Goal: Transaction & Acquisition: Purchase product/service

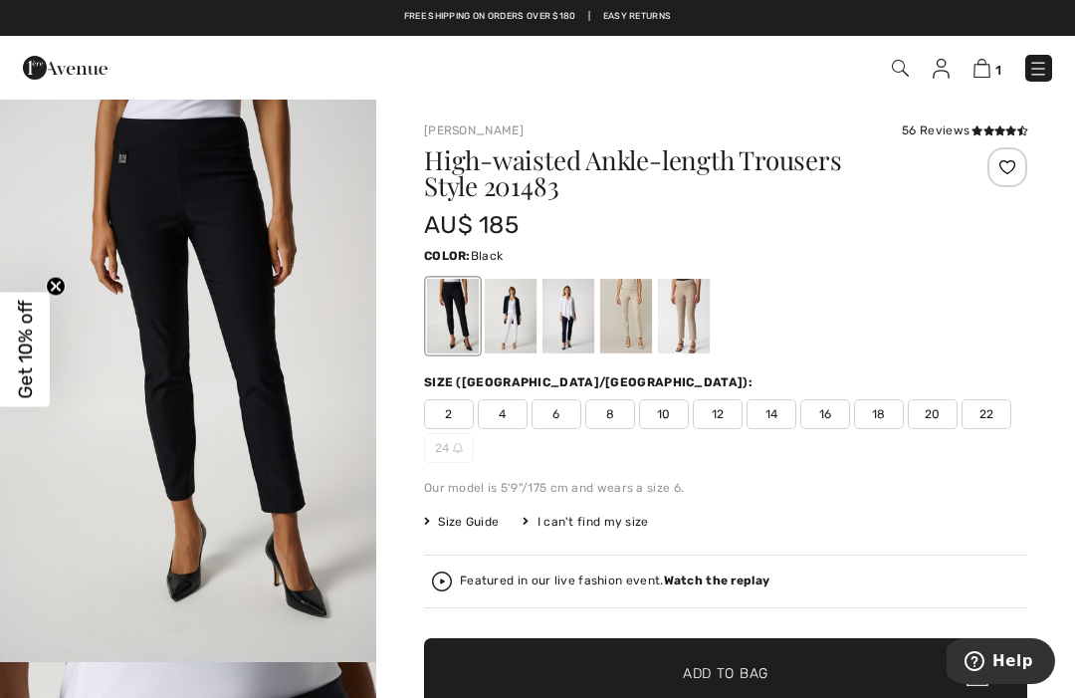
click at [951, 128] on div "56 Reviews" at bounding box center [964, 130] width 125 height 18
click at [931, 130] on div "56 Reviews" at bounding box center [964, 130] width 125 height 18
click at [939, 122] on div "56 Reviews" at bounding box center [964, 130] width 125 height 18
click at [931, 133] on div "56 Reviews" at bounding box center [964, 130] width 125 height 18
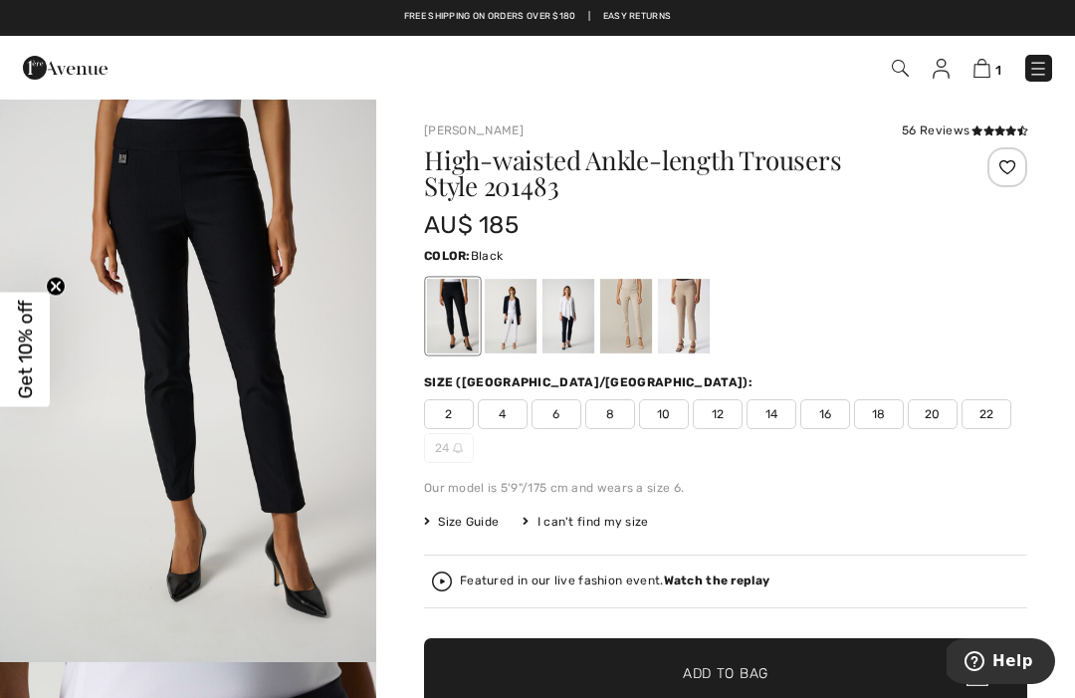
click at [936, 126] on div "56 Reviews" at bounding box center [964, 130] width 125 height 18
click at [934, 130] on div "56 Reviews" at bounding box center [964, 130] width 125 height 18
click at [1009, 126] on icon at bounding box center [1010, 130] width 11 height 10
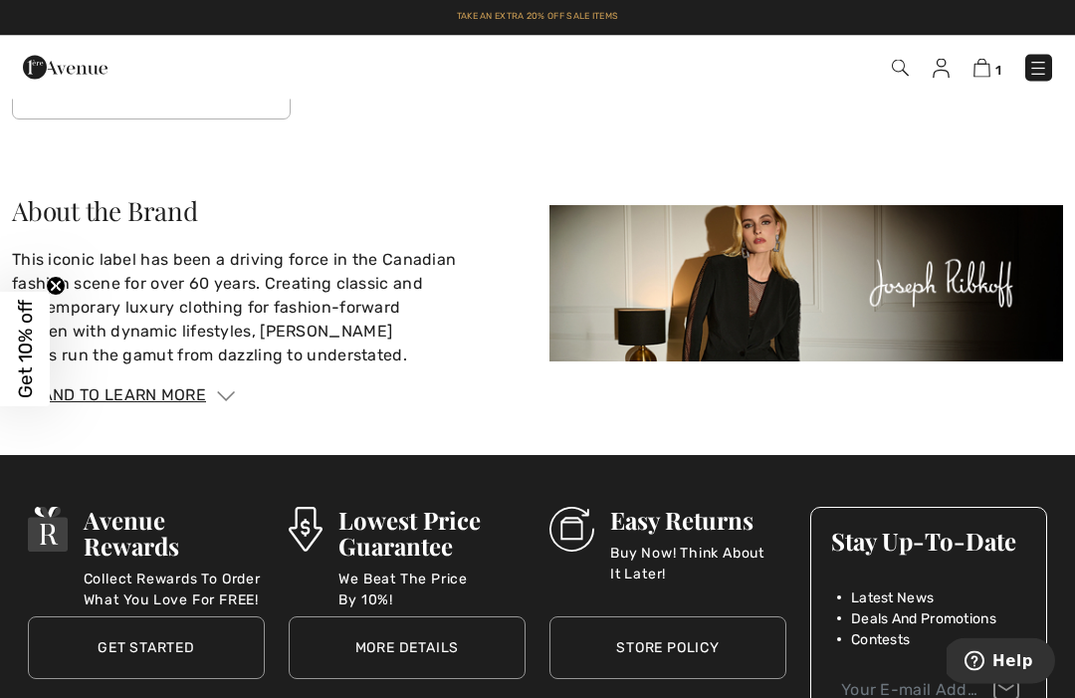
scroll to position [4250, 0]
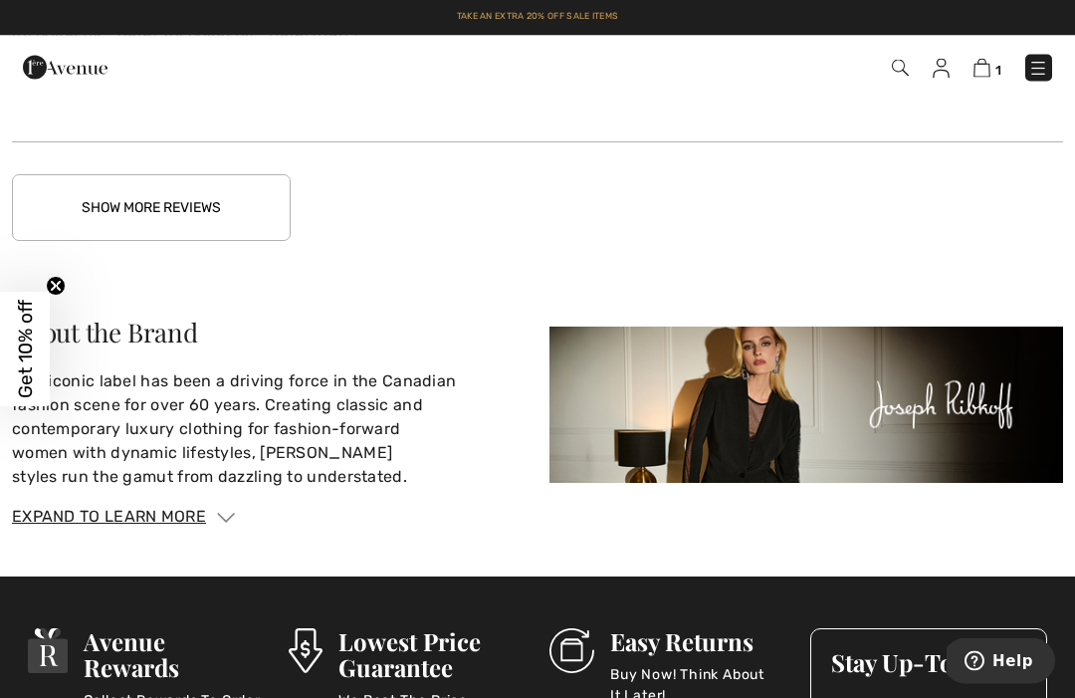
click at [181, 184] on button "Show More Reviews" at bounding box center [151, 208] width 279 height 67
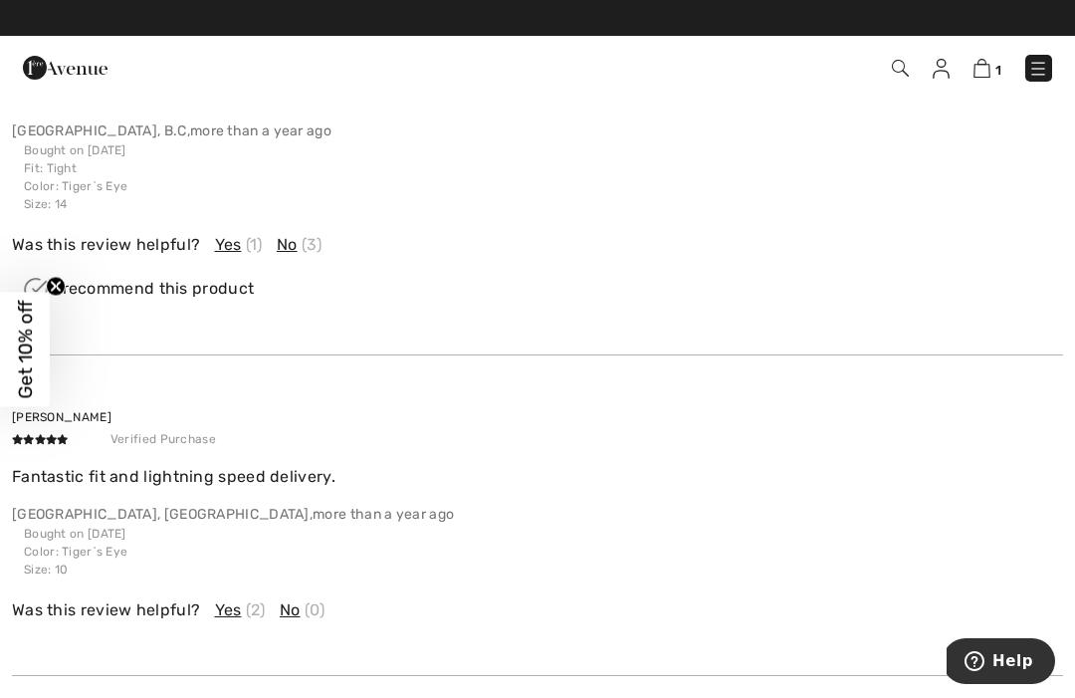
scroll to position [4487, 0]
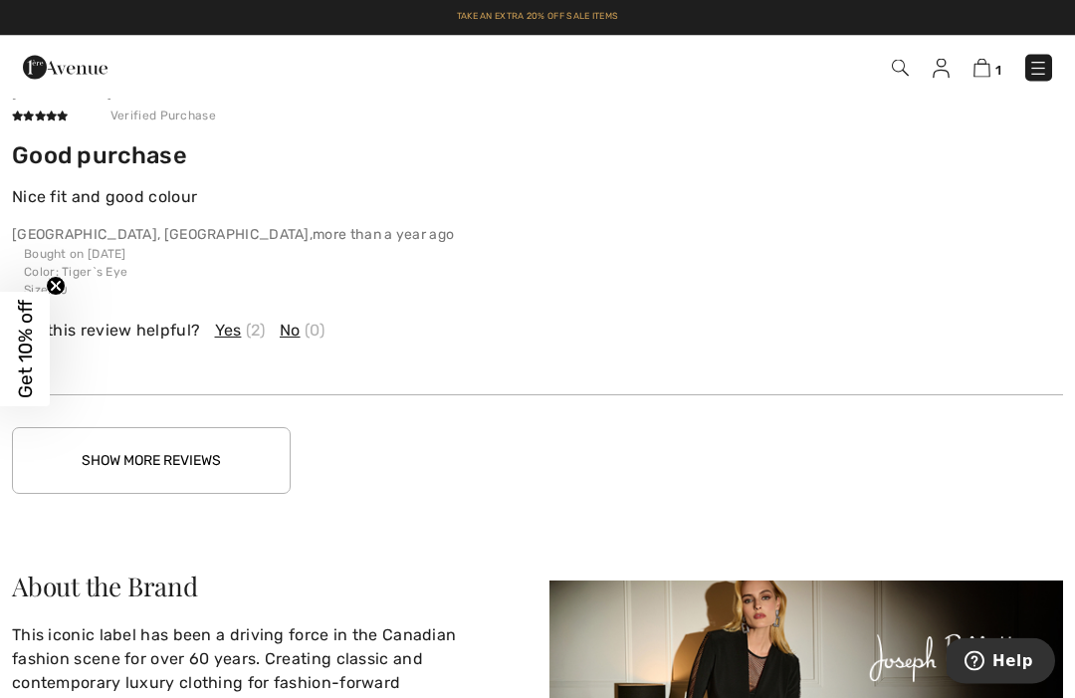
click at [224, 435] on button "Show More Reviews" at bounding box center [151, 461] width 279 height 67
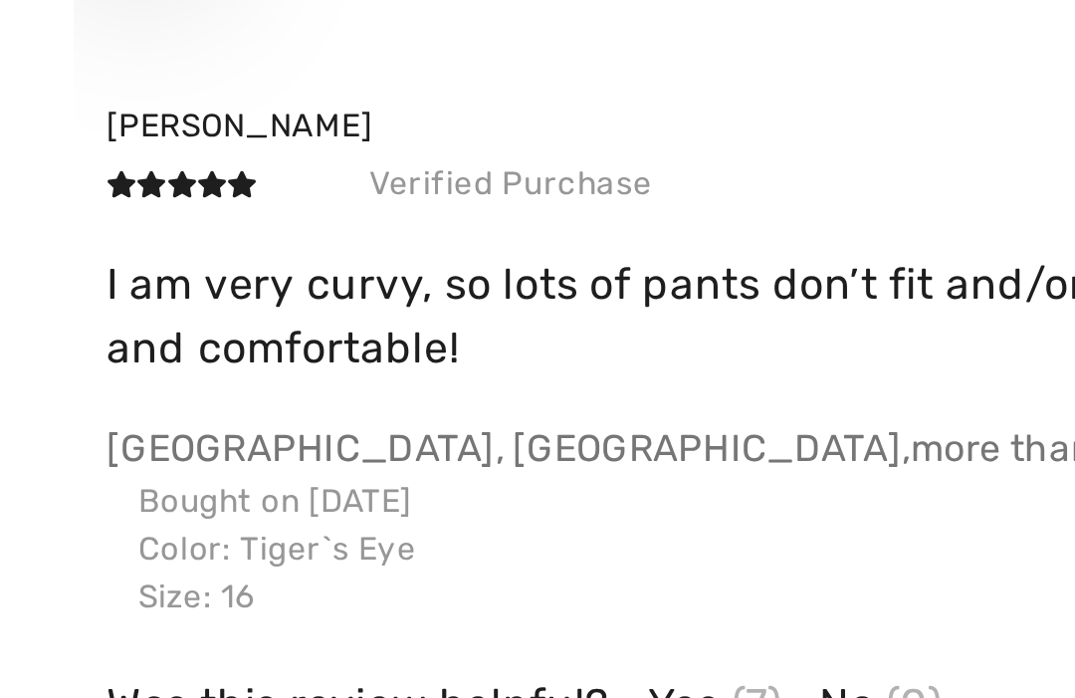
scroll to position [5812, 0]
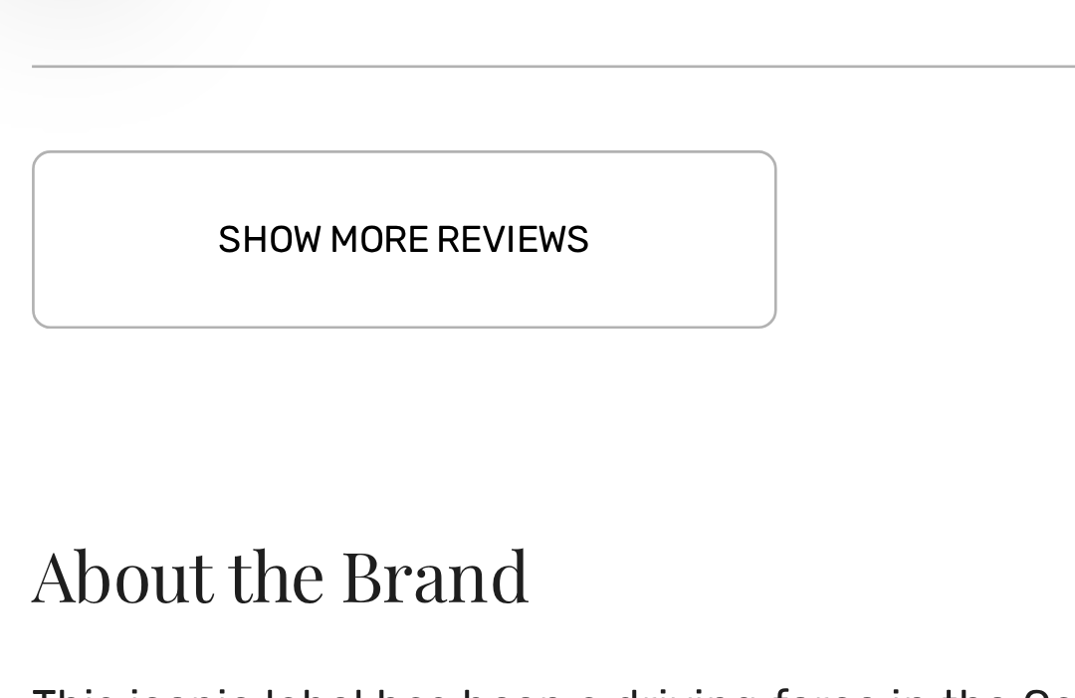
click at [204, 469] on button "Show More Reviews" at bounding box center [151, 502] width 279 height 67
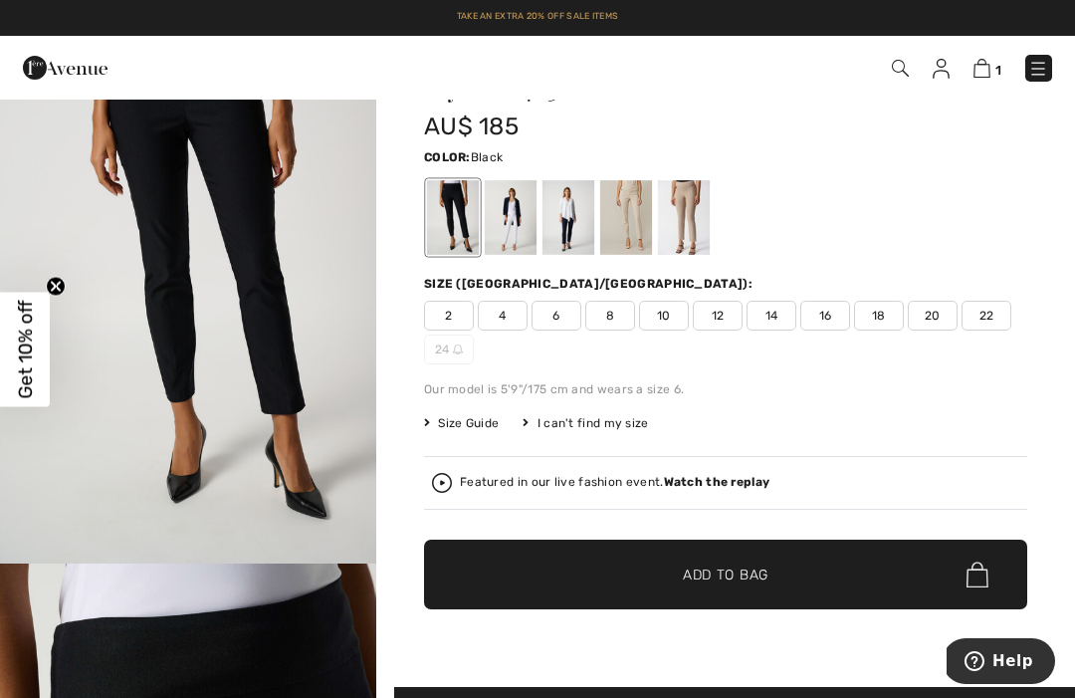
scroll to position [113, 0]
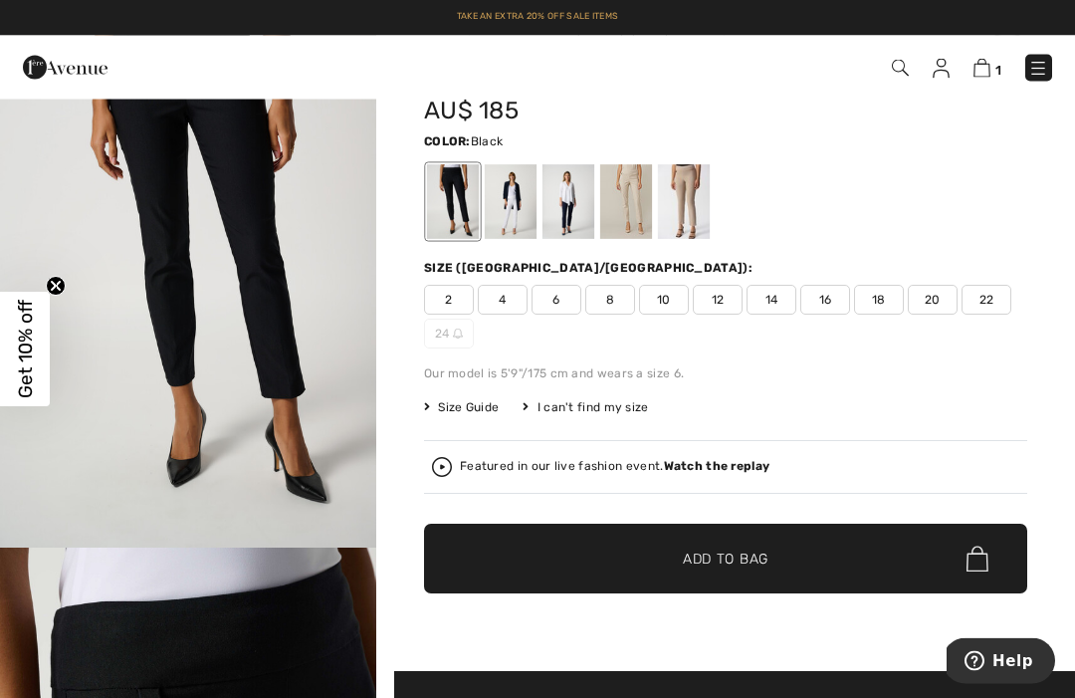
click at [485, 405] on span "Size Guide" at bounding box center [461, 408] width 75 height 18
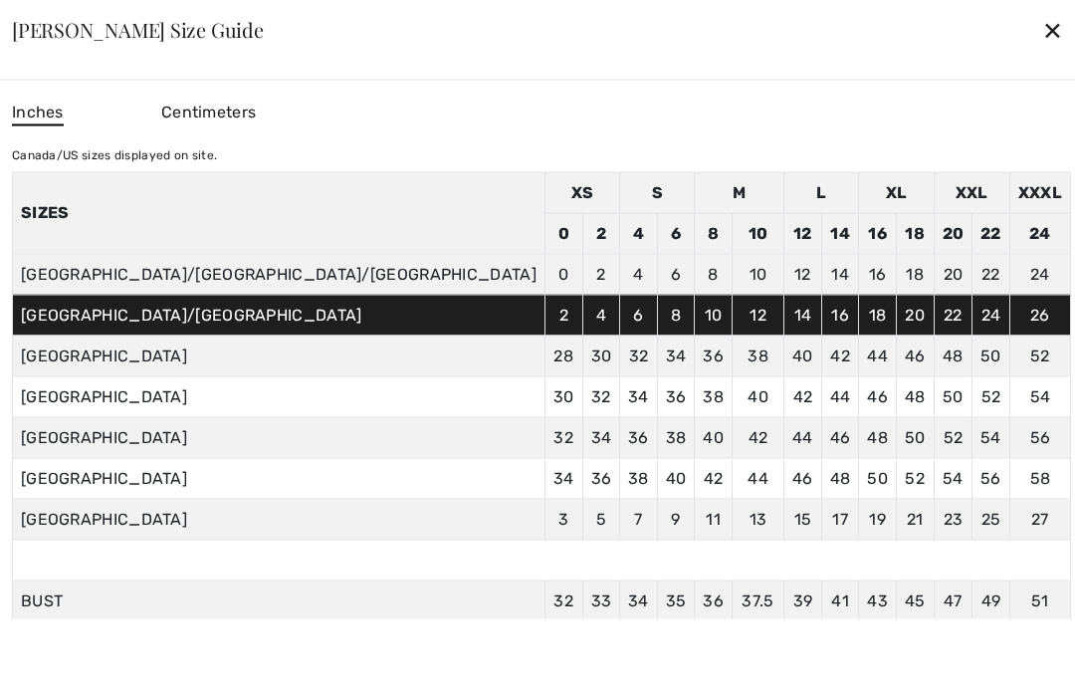
click at [1042, 51] on div "✕" at bounding box center [1052, 30] width 21 height 42
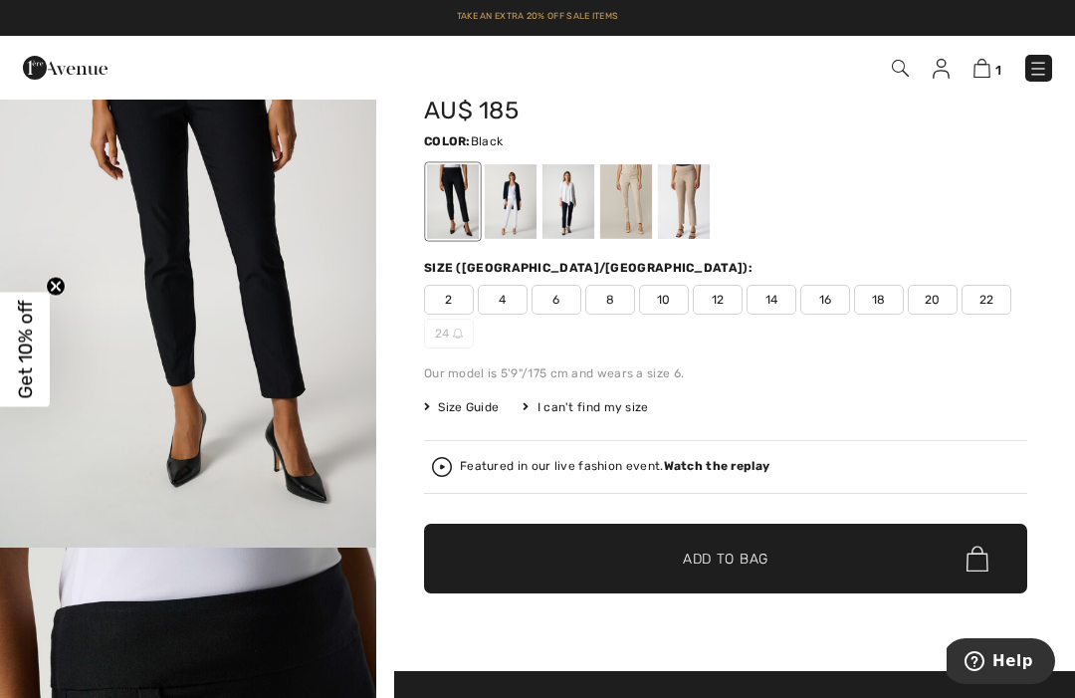
click at [983, 74] on img at bounding box center [981, 68] width 17 height 19
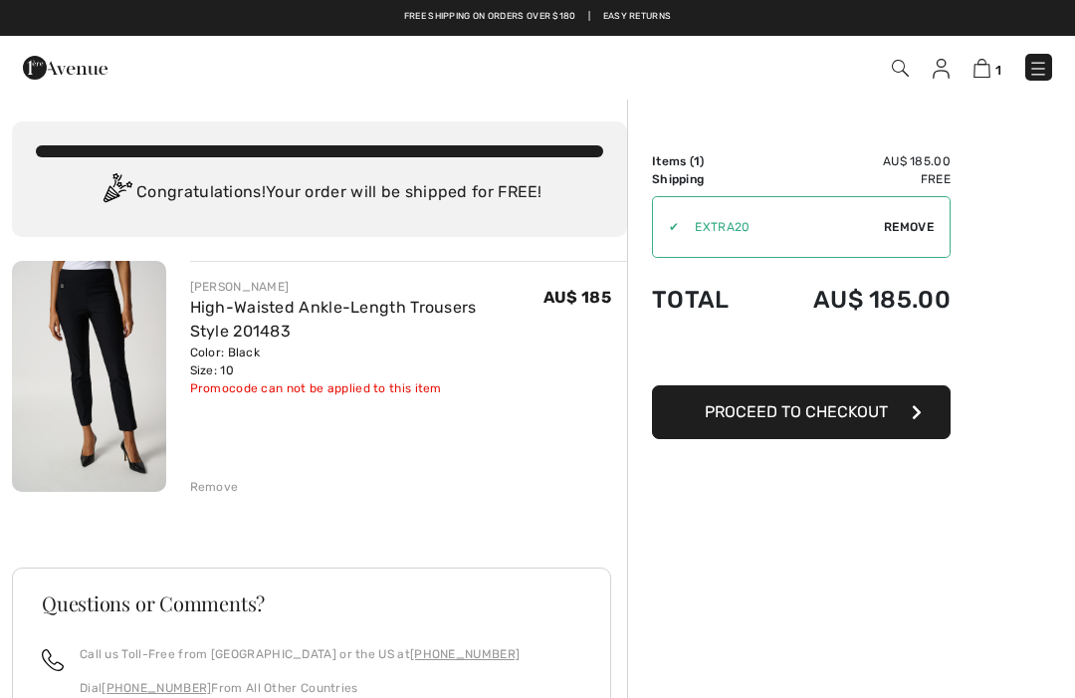
click at [945, 66] on img at bounding box center [940, 69] width 17 height 20
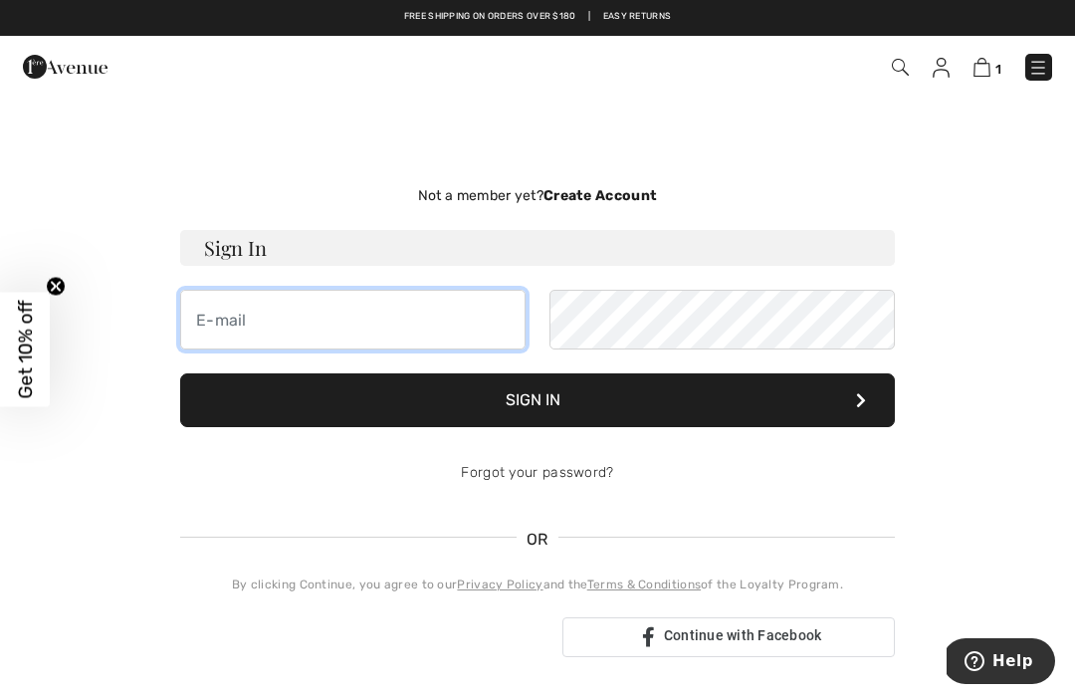
click at [228, 336] on input "email" at bounding box center [352, 320] width 345 height 60
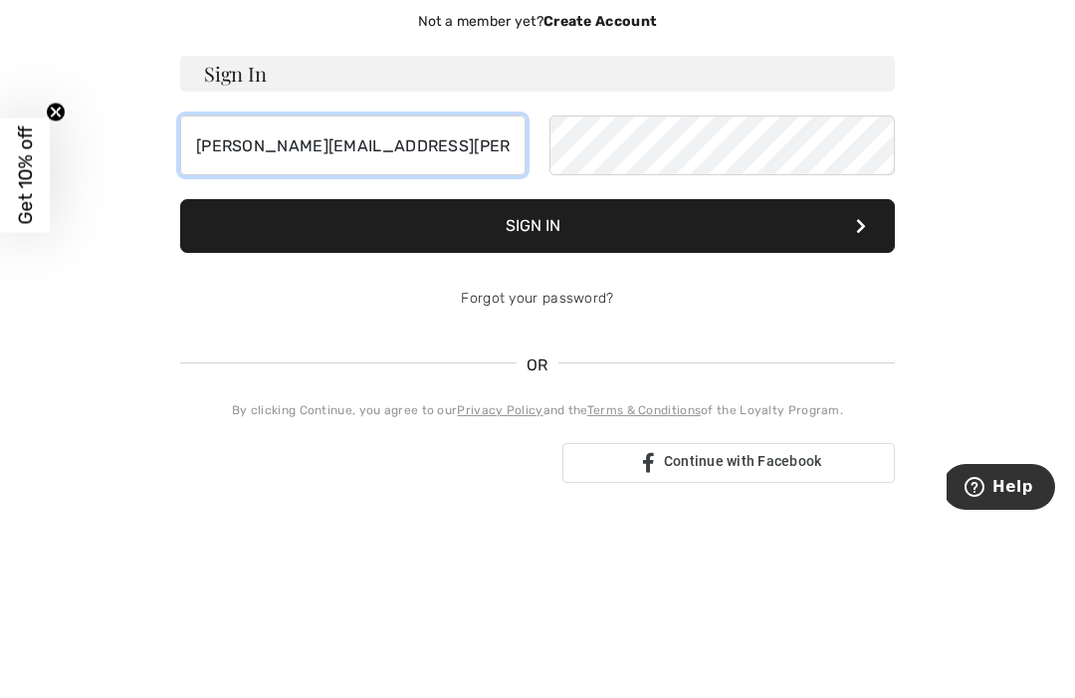
type input "maria.chambers@bigpond.com"
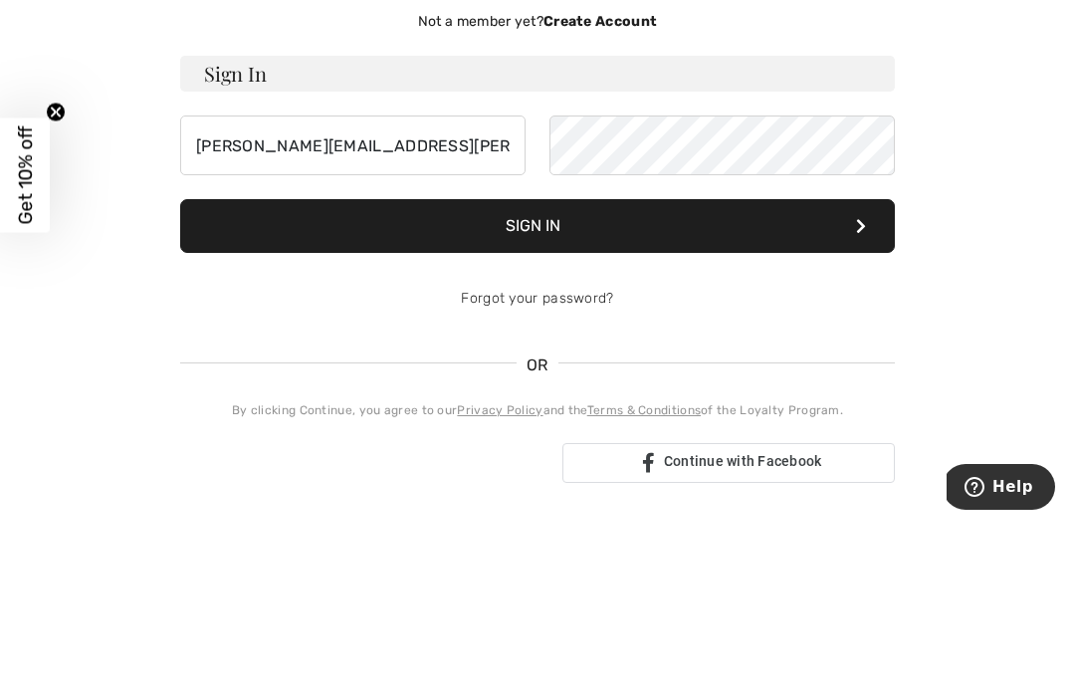
click at [527, 373] on button "Sign In" at bounding box center [537, 400] width 715 height 54
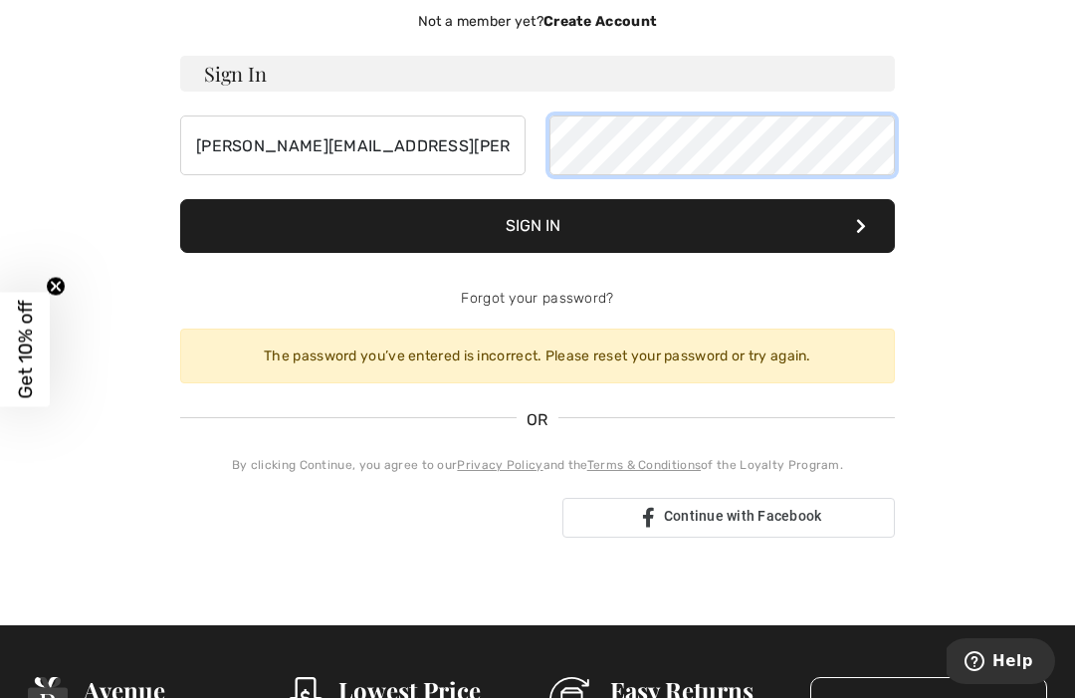
scroll to position [173, 0]
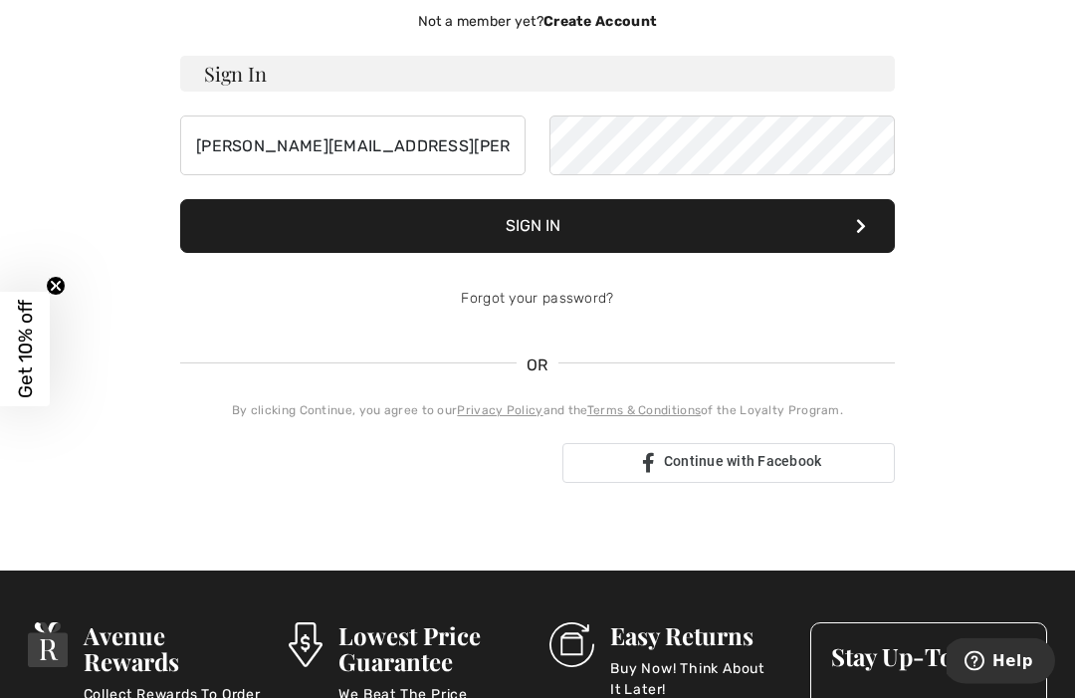
click at [505, 222] on button "Sign In" at bounding box center [537, 227] width 715 height 54
click at [556, 294] on link "Forgot your password?" at bounding box center [537, 298] width 152 height 17
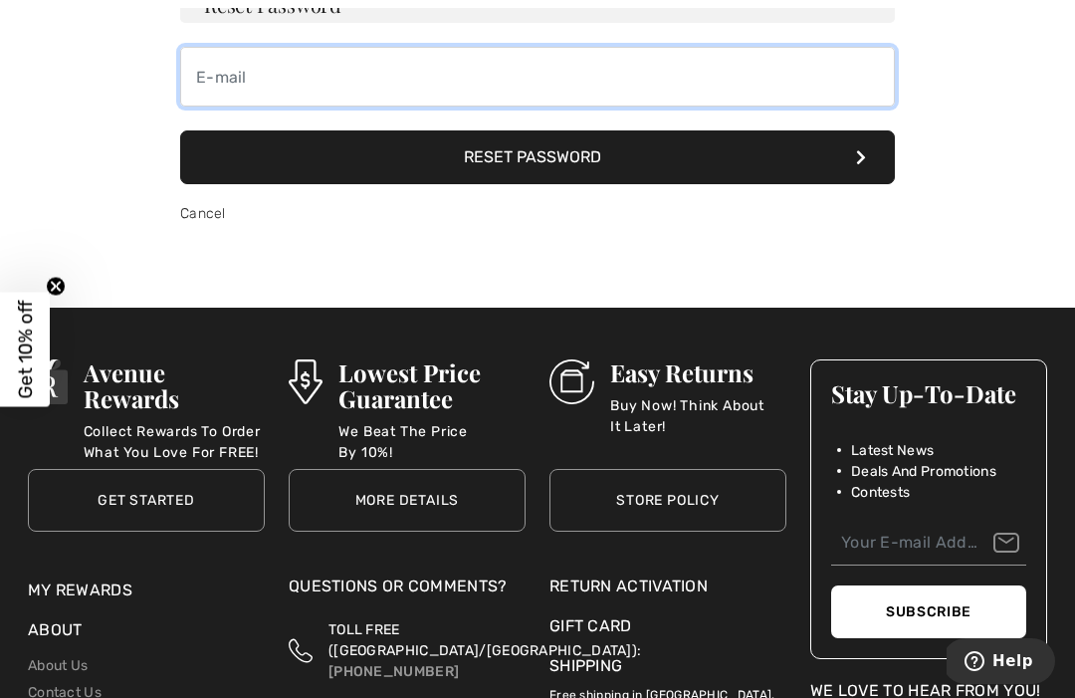
click at [259, 76] on input "email" at bounding box center [537, 77] width 715 height 60
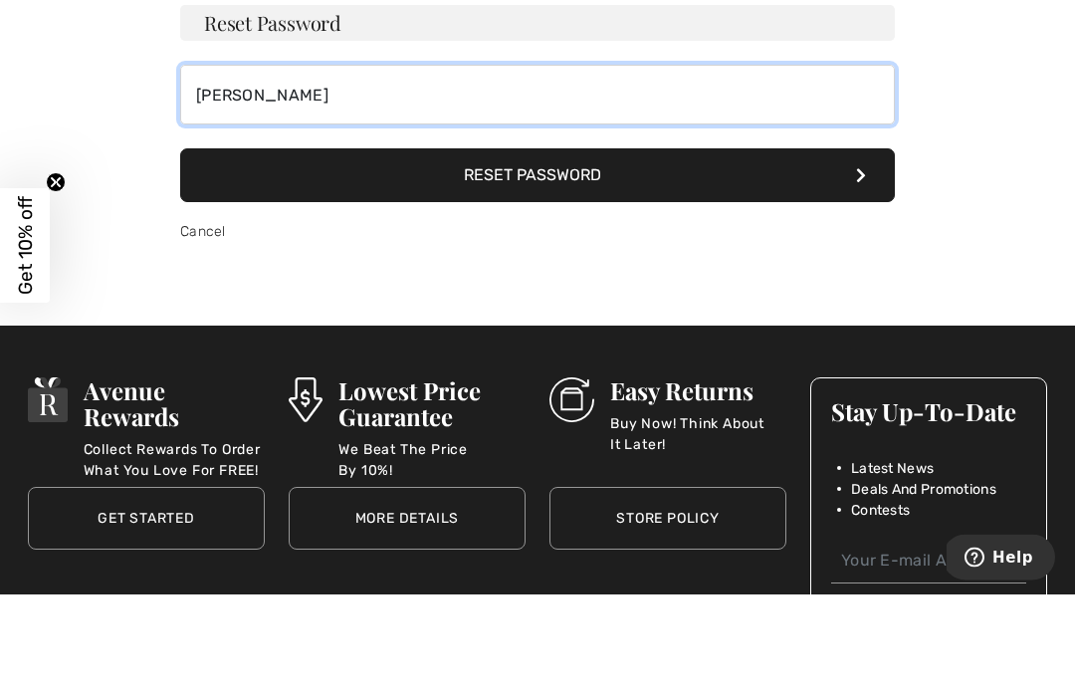
scroll to position [32, 0]
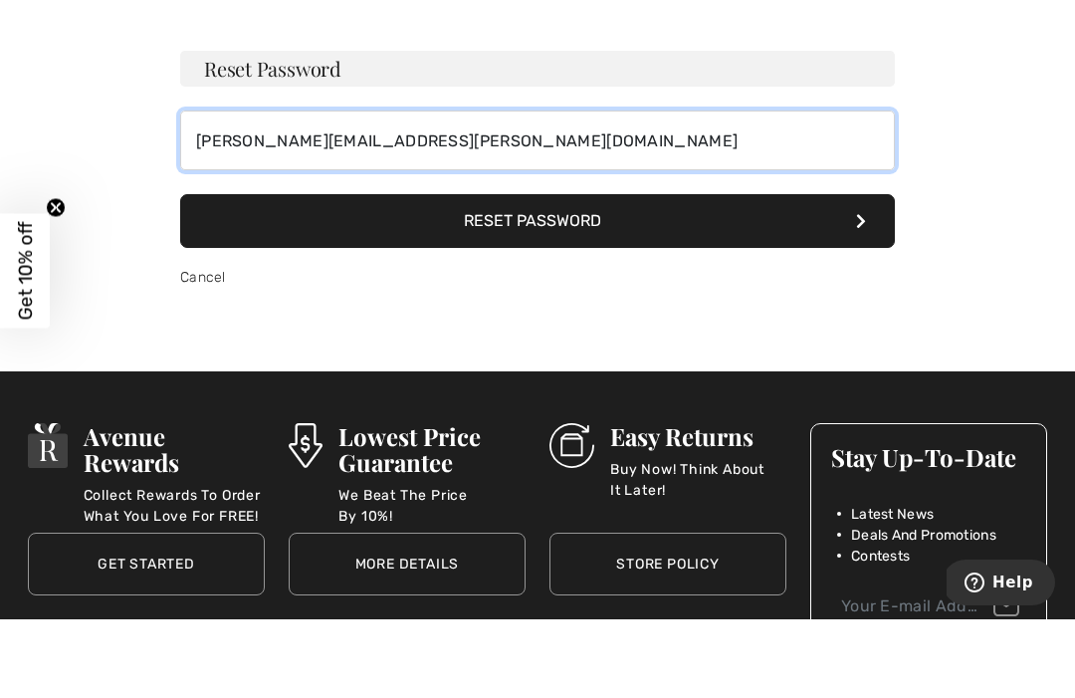
type input "maria.chambers@bigpond.com"
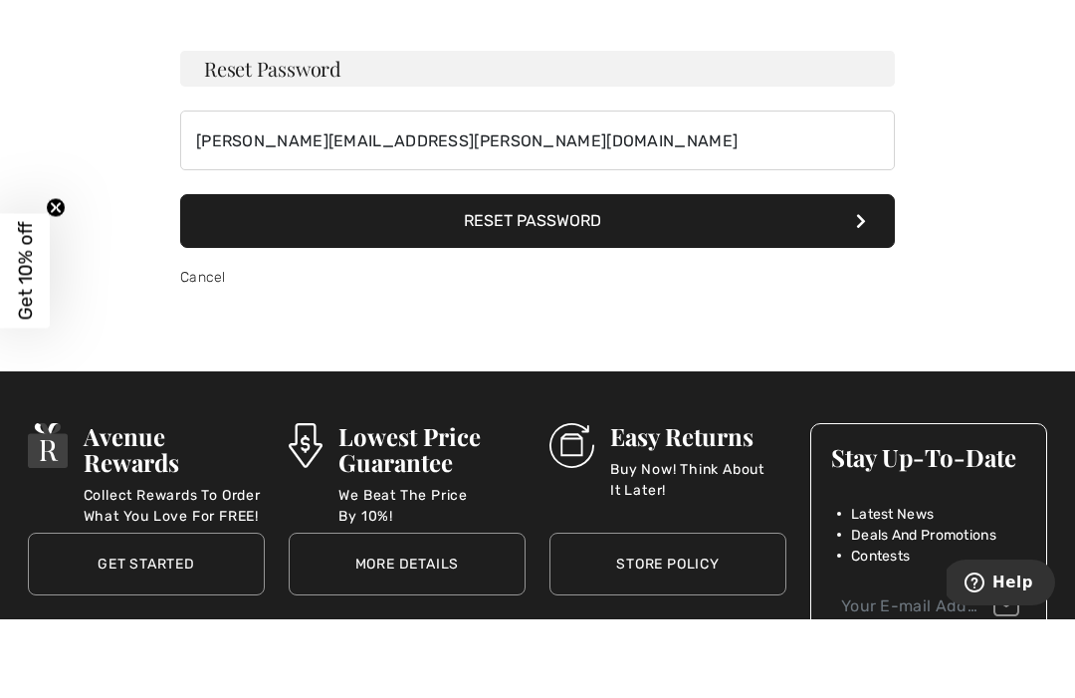
click at [701, 273] on button "Reset Password" at bounding box center [537, 300] width 715 height 54
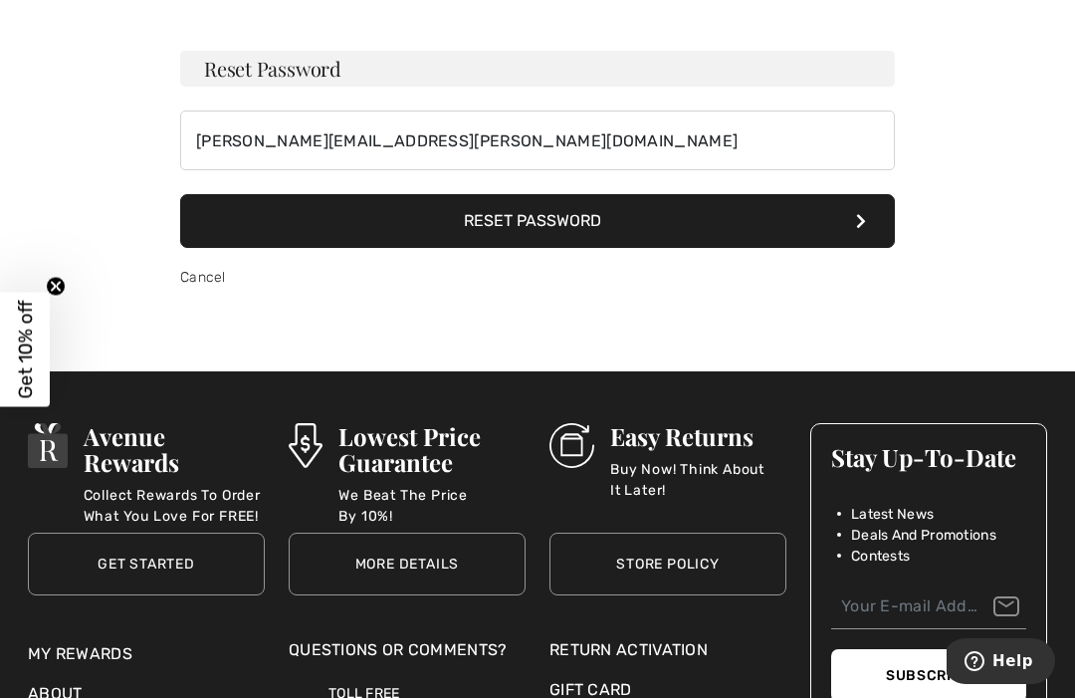
click at [632, 220] on button "Reset Password" at bounding box center [537, 221] width 715 height 54
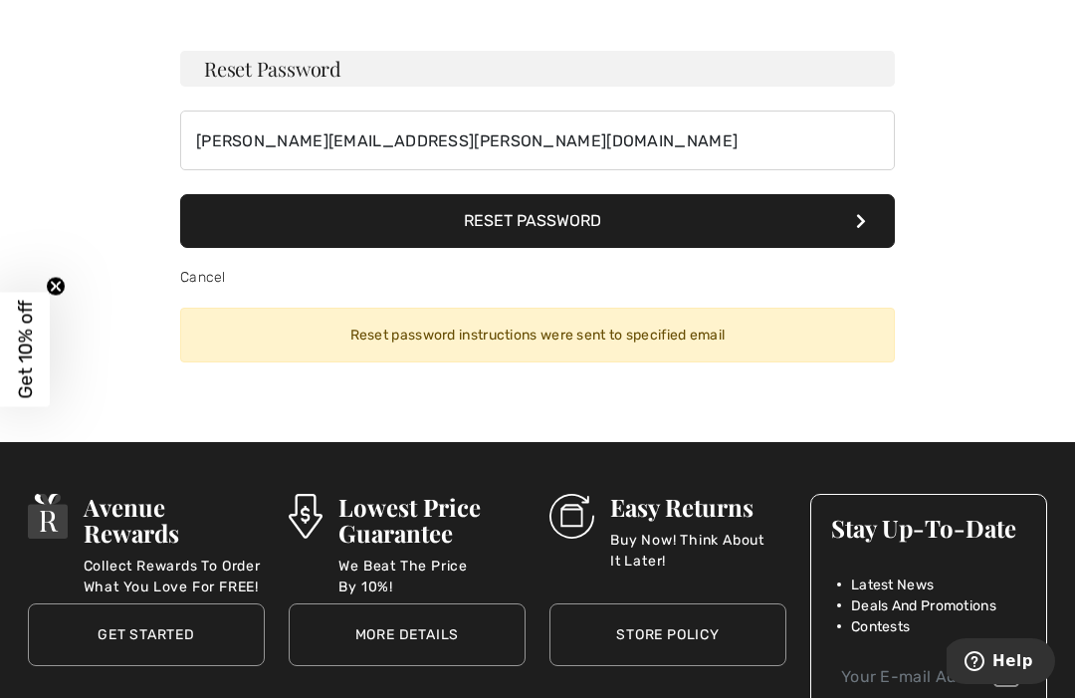
click at [576, 221] on button "Reset Password" at bounding box center [537, 221] width 715 height 54
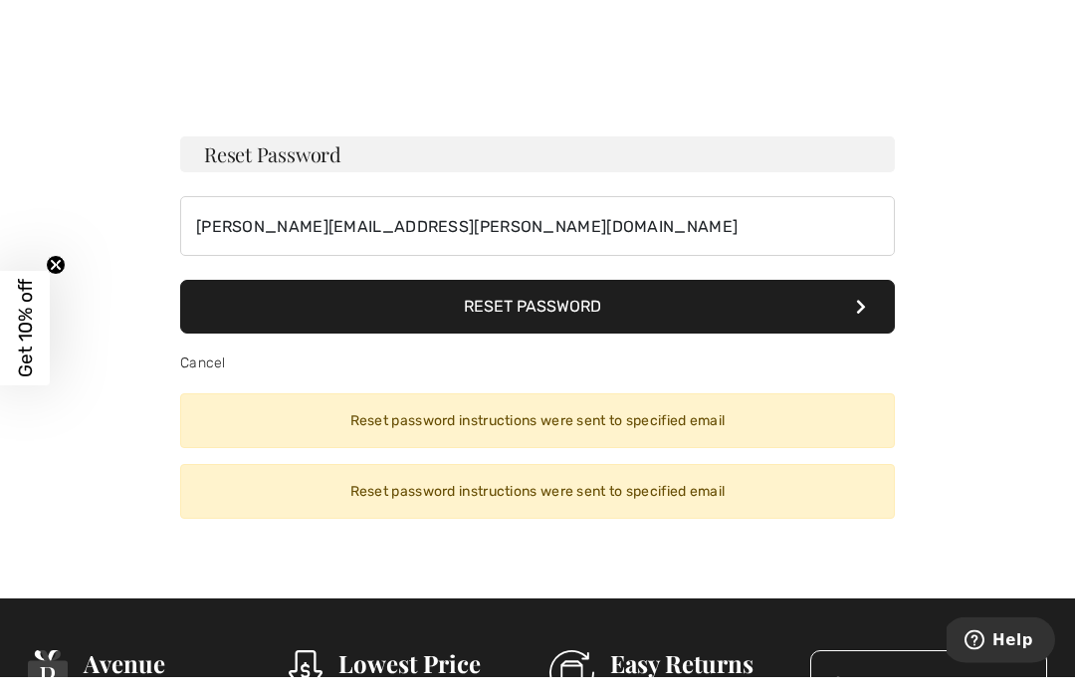
scroll to position [26, 0]
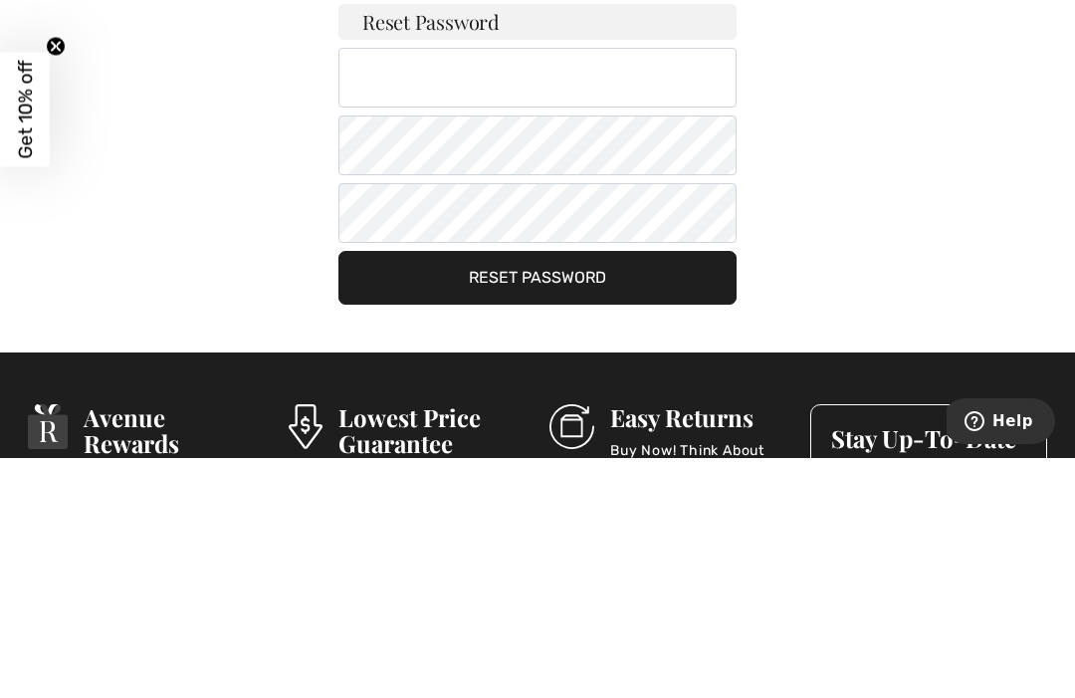
click at [558, 491] on button "Reset Password" at bounding box center [537, 518] width 398 height 54
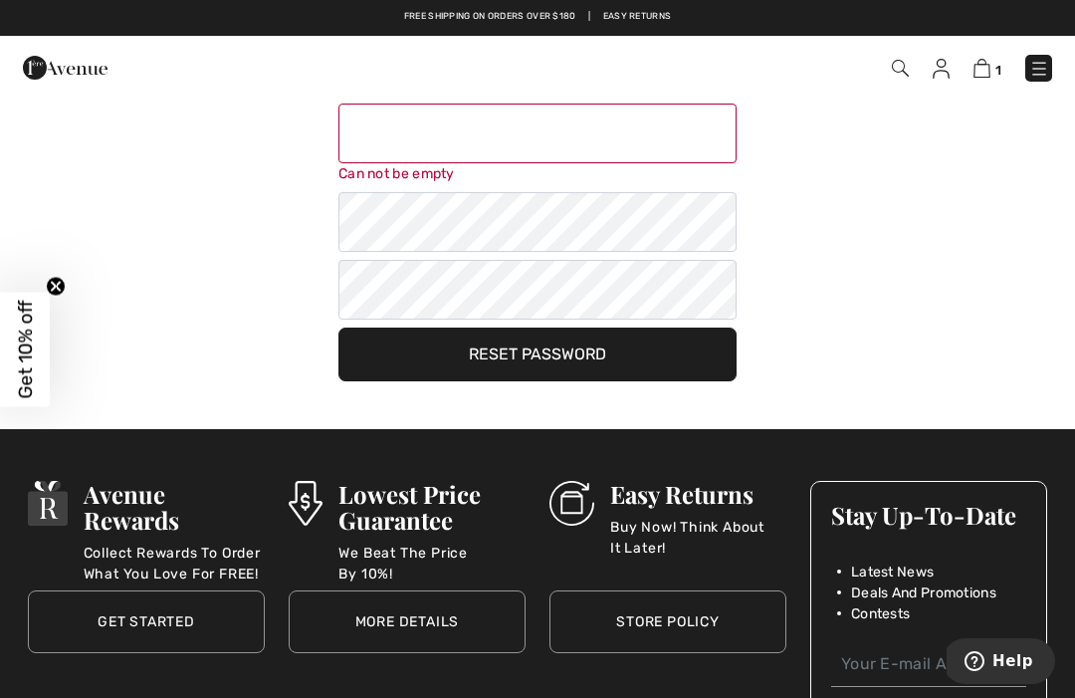
scroll to position [144, 0]
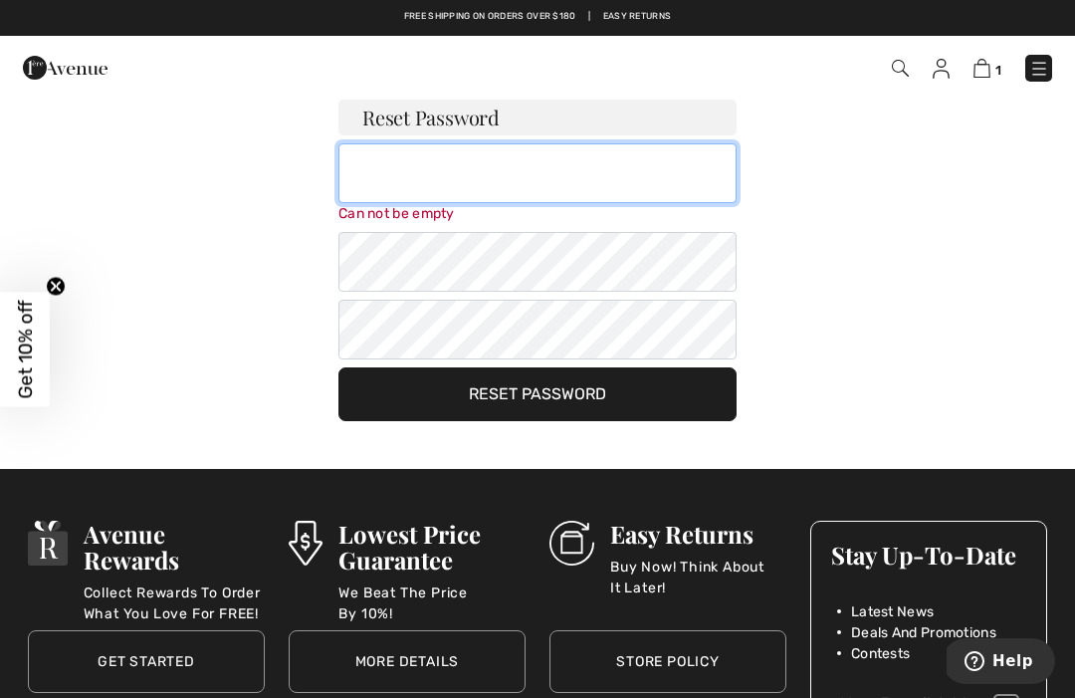
click at [384, 177] on input "email" at bounding box center [537, 173] width 398 height 60
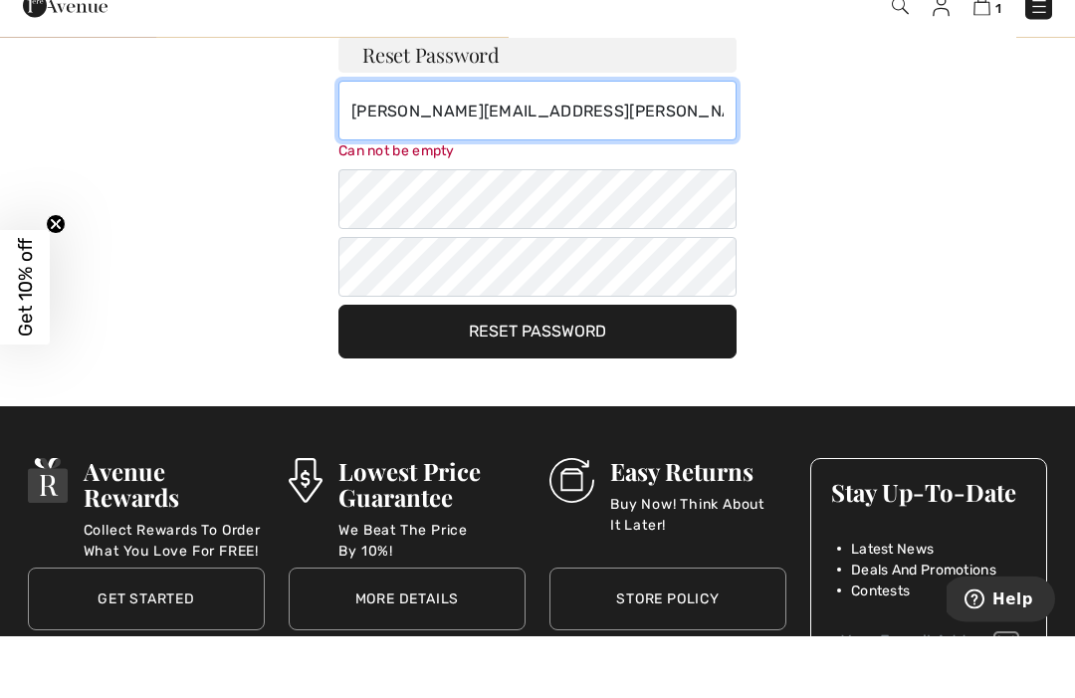
type input "maria.chambers@bigpond.com"
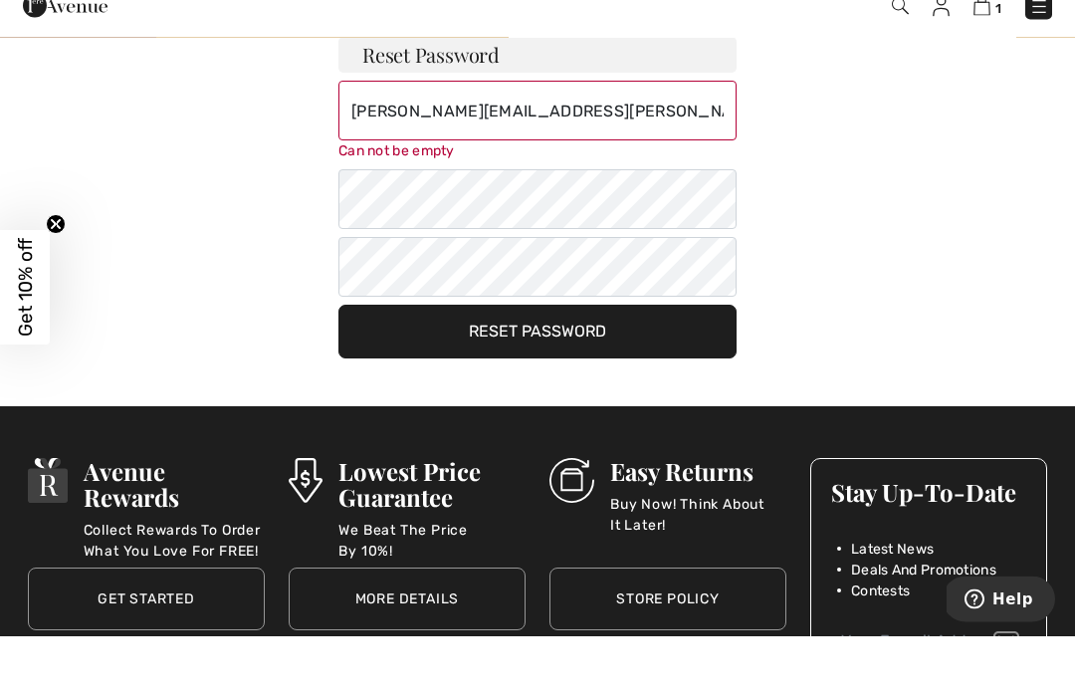
click at [616, 367] on button "Reset Password" at bounding box center [537, 394] width 398 height 54
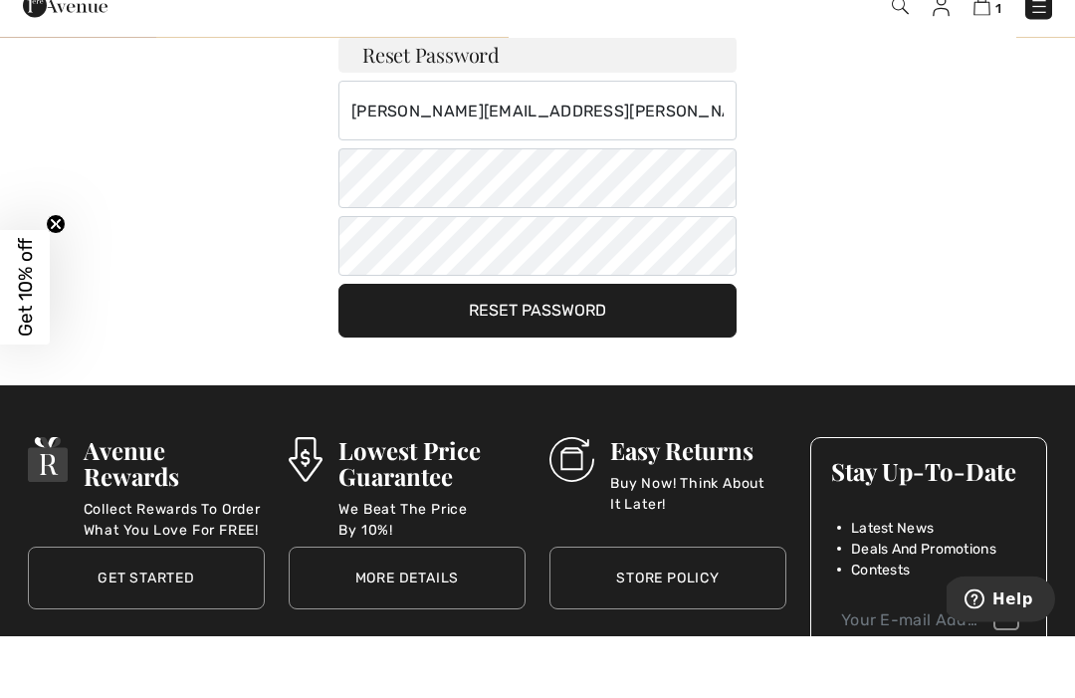
scroll to position [207, 0]
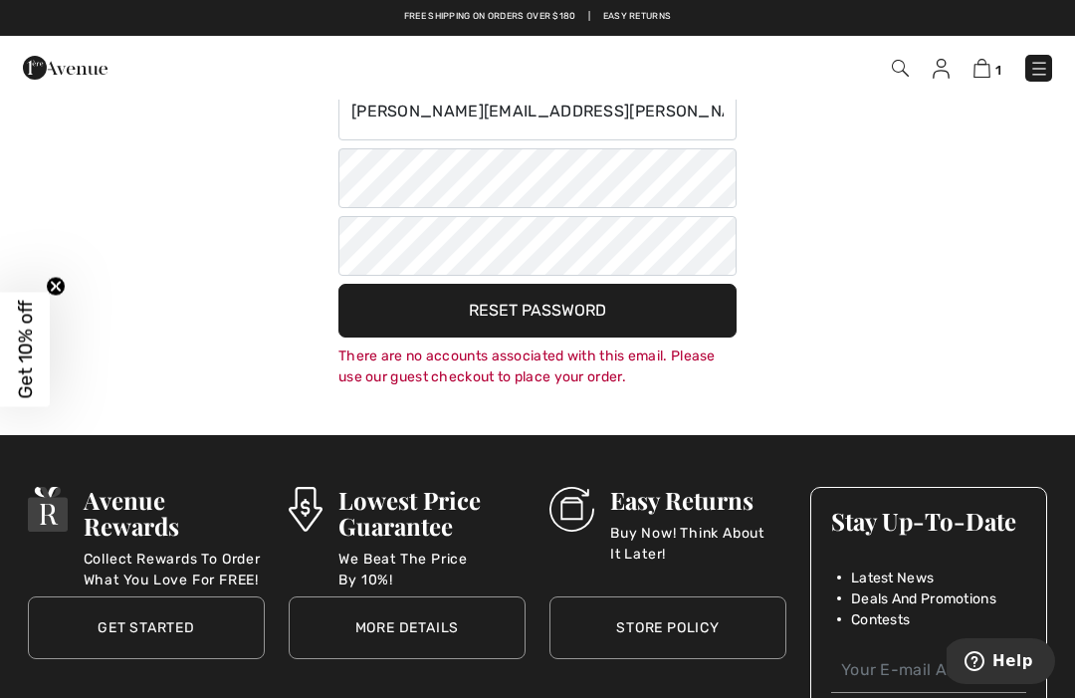
click at [989, 65] on img at bounding box center [981, 68] width 17 height 19
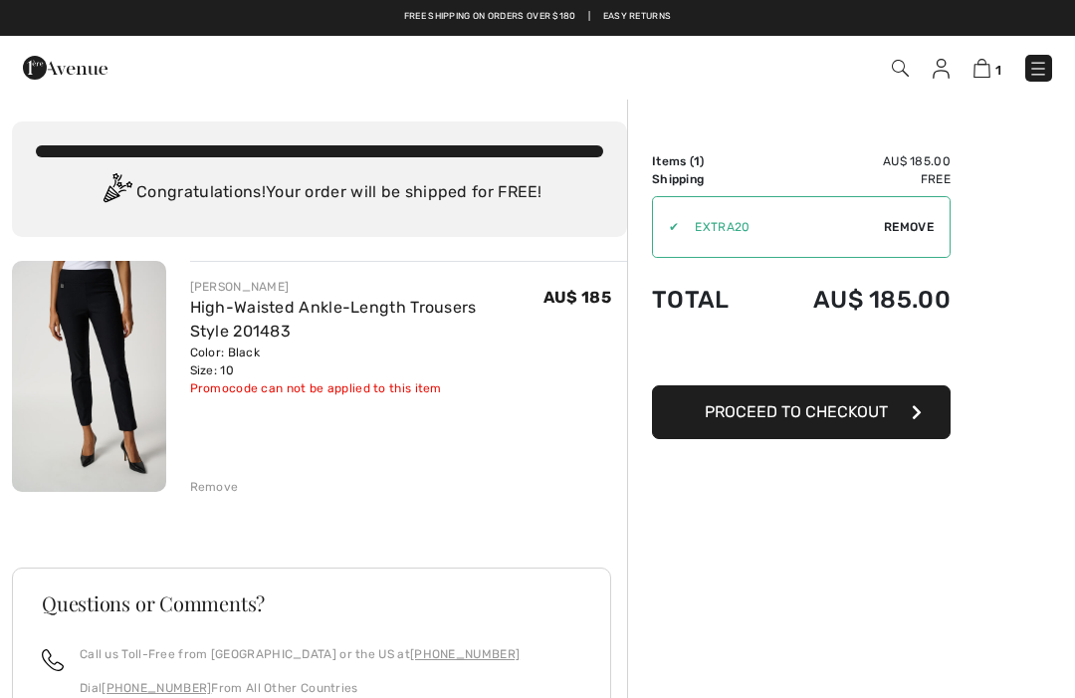
click at [947, 68] on img at bounding box center [940, 69] width 17 height 20
click at [940, 68] on img at bounding box center [940, 69] width 17 height 20
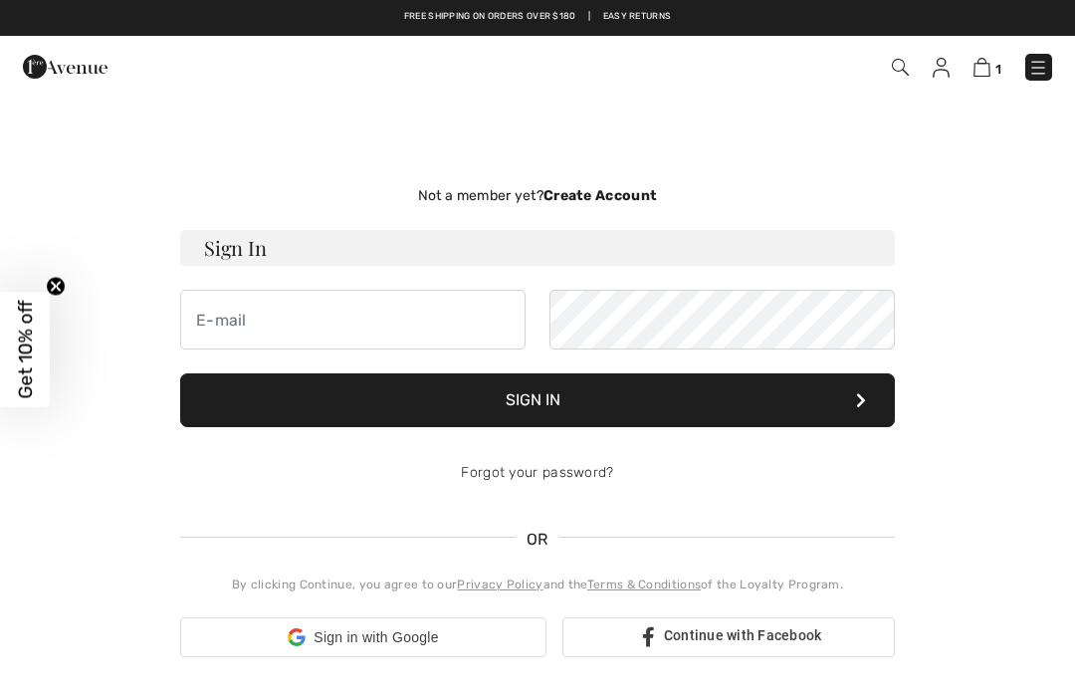
click at [625, 191] on strong "Create Account" at bounding box center [599, 195] width 113 height 17
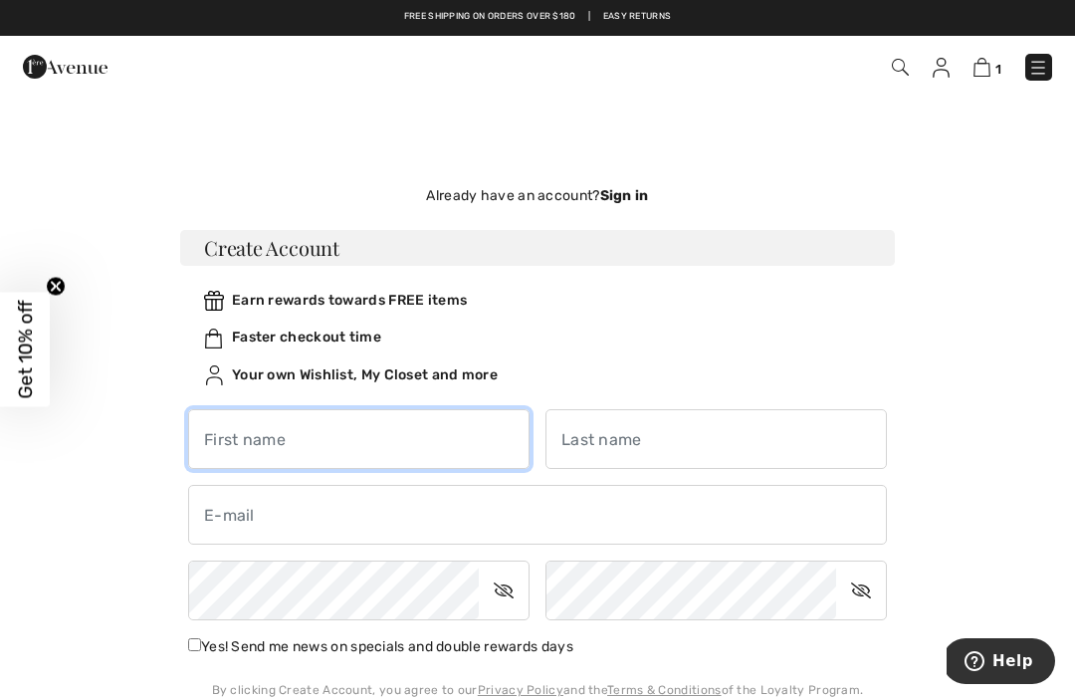
click at [251, 441] on input "text" at bounding box center [358, 439] width 341 height 60
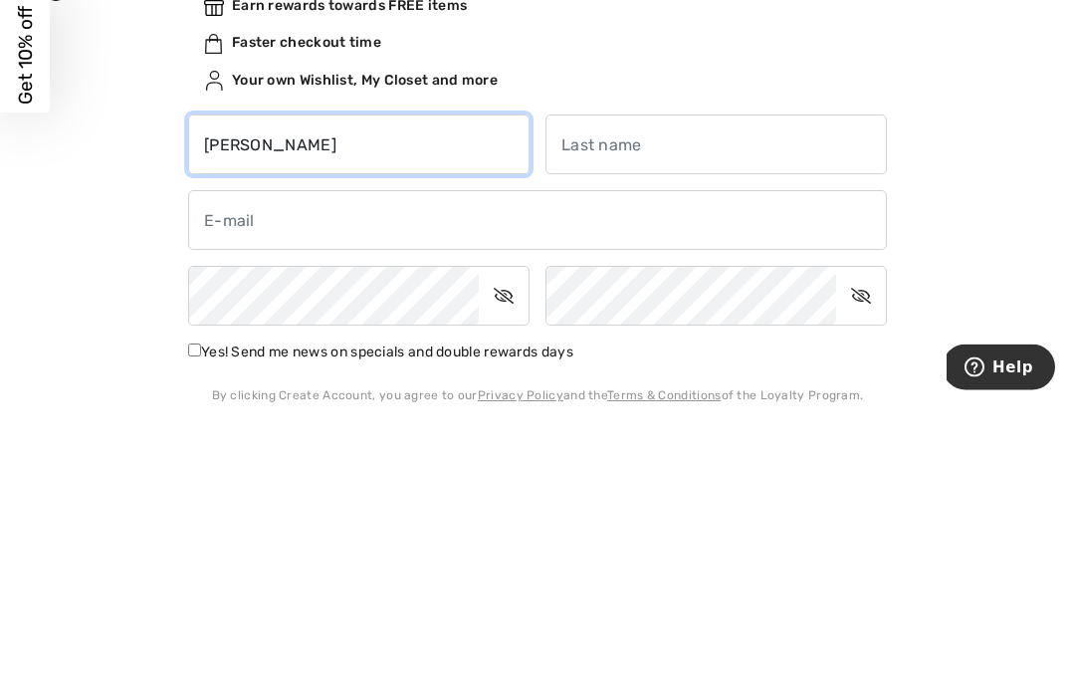
type input "[PERSON_NAME]"
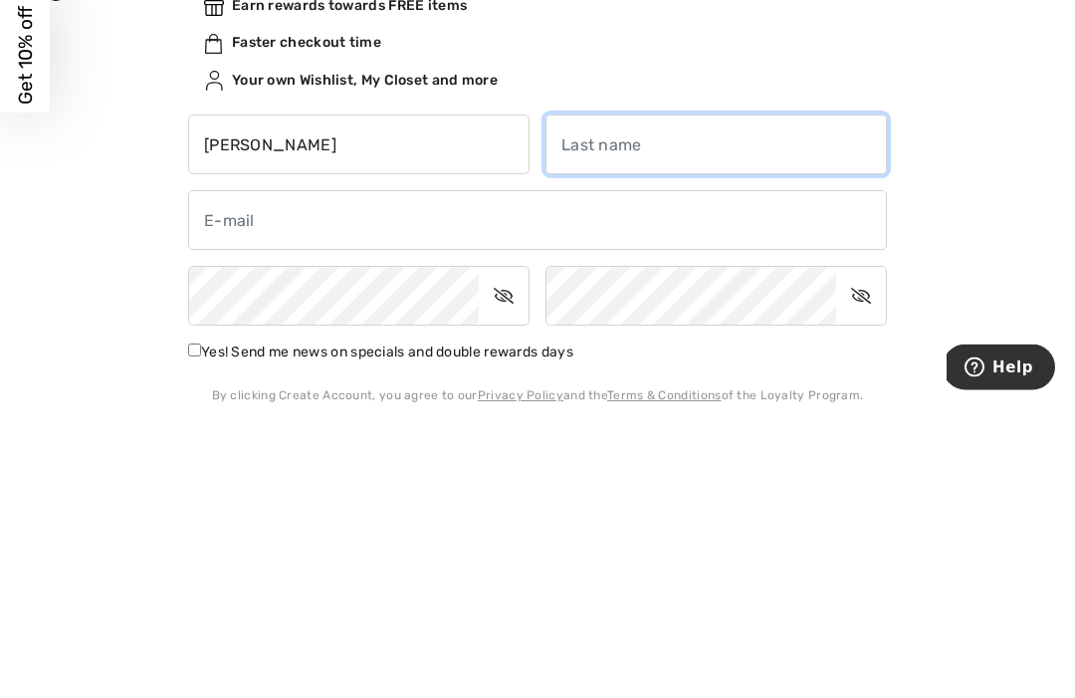
click at [600, 409] on input "text" at bounding box center [715, 439] width 341 height 60
type input "Chambers"
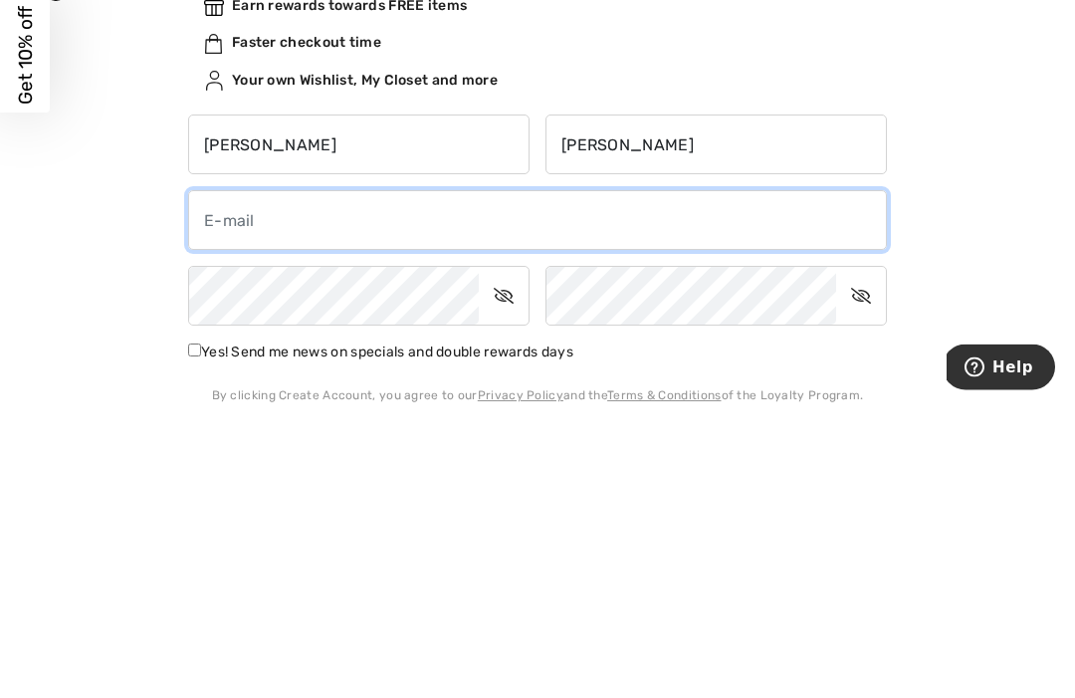
click at [280, 485] on input "email" at bounding box center [537, 515] width 699 height 60
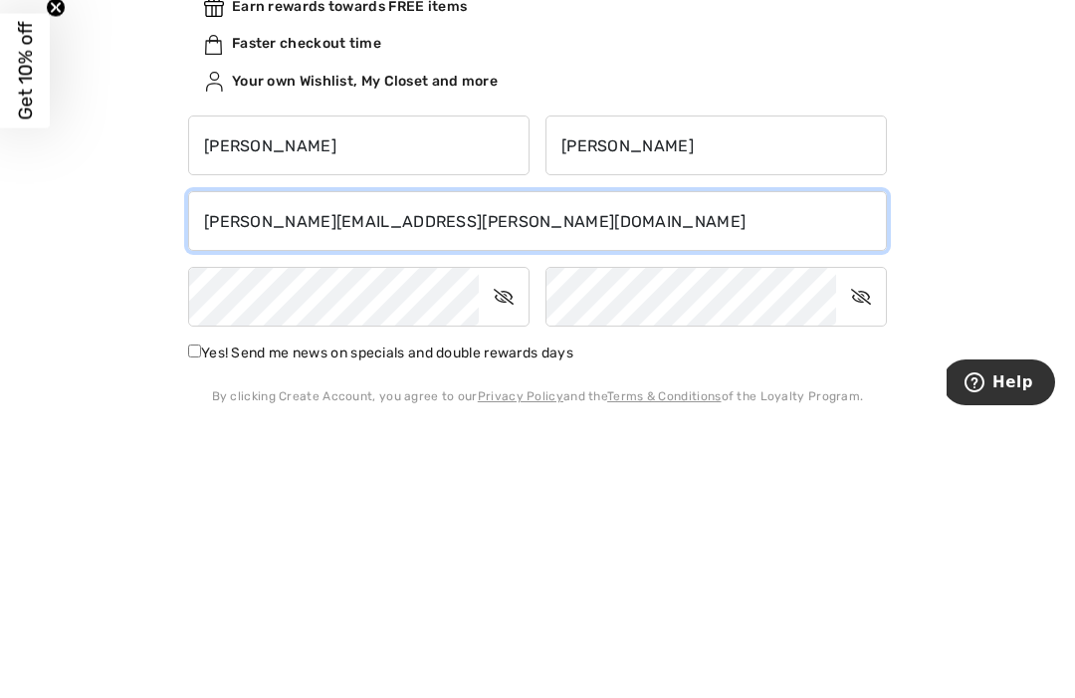
scroll to position [16, 0]
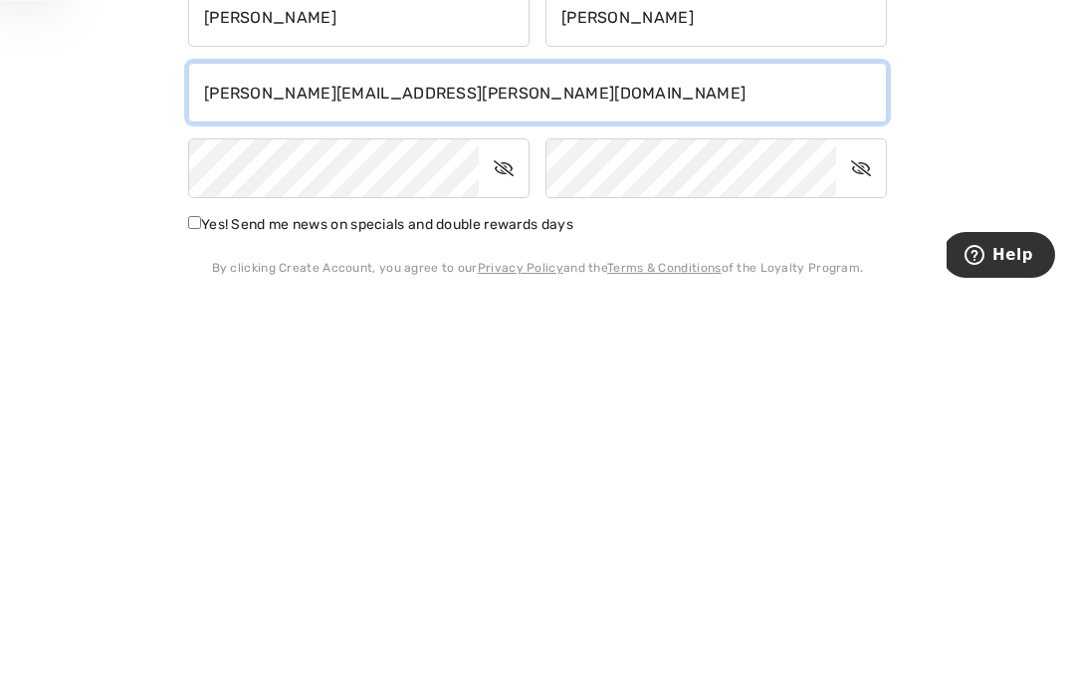
type input "[PERSON_NAME][EMAIL_ADDRESS][PERSON_NAME][DOMAIN_NAME]"
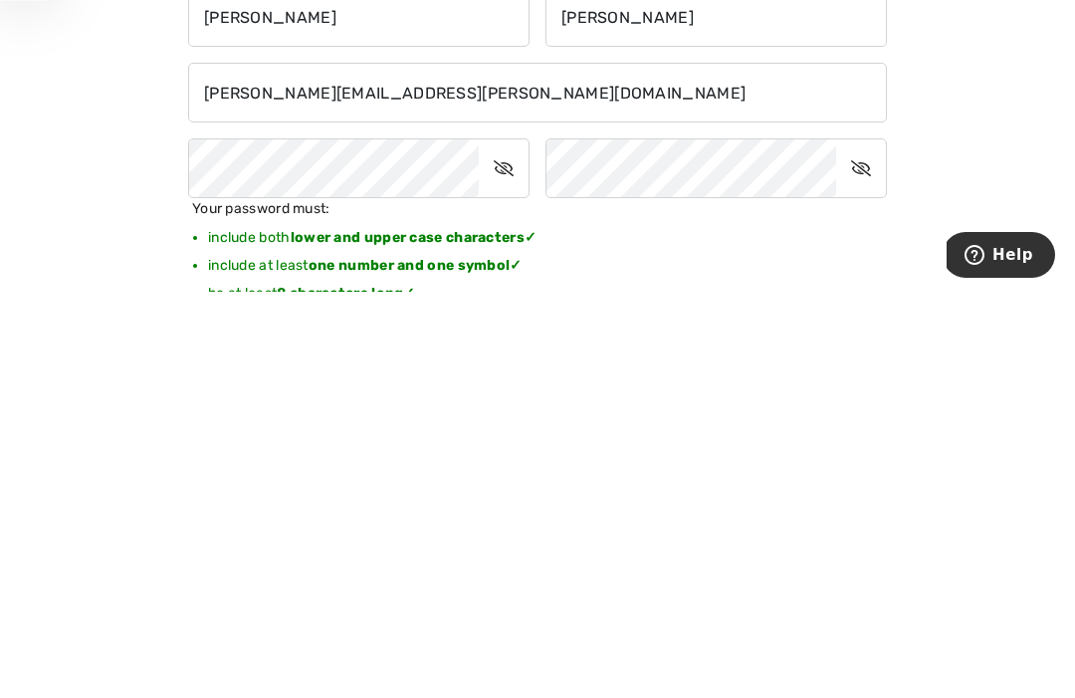
click at [500, 551] on icon at bounding box center [504, 574] width 50 height 46
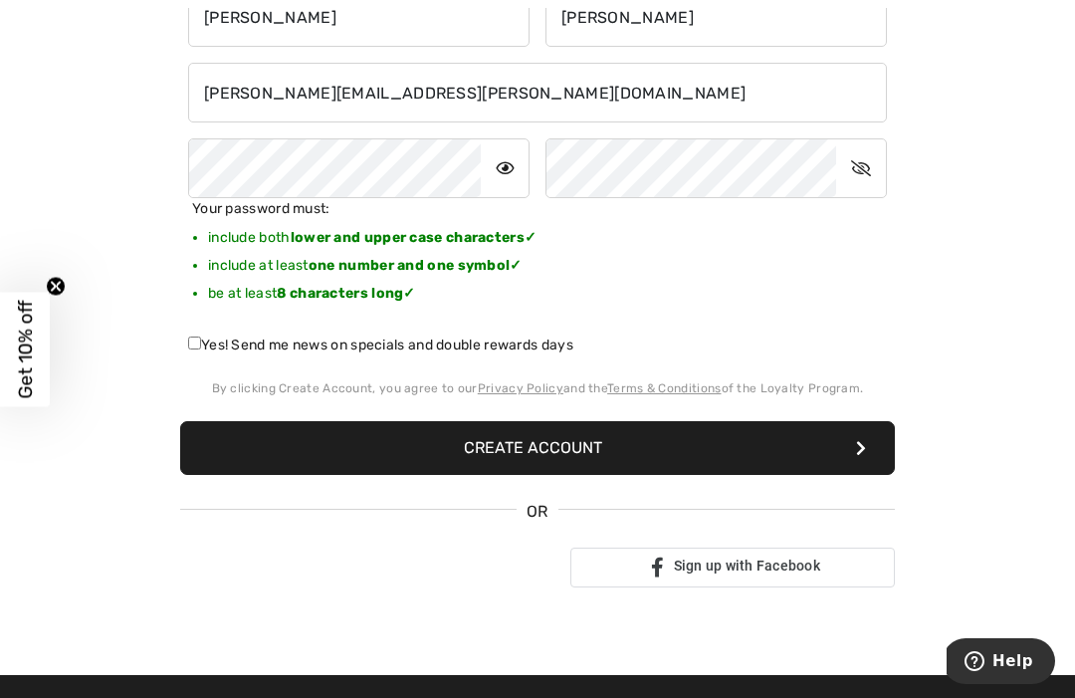
click at [851, 160] on icon at bounding box center [861, 168] width 50 height 46
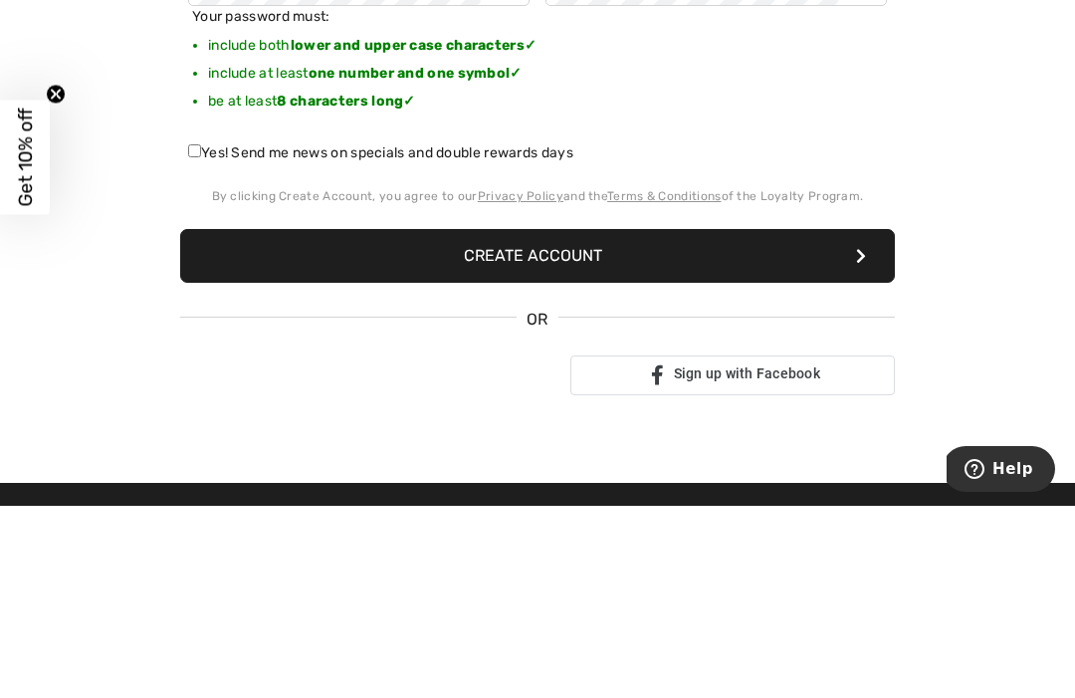
click at [608, 421] on button "Create Account" at bounding box center [537, 448] width 715 height 54
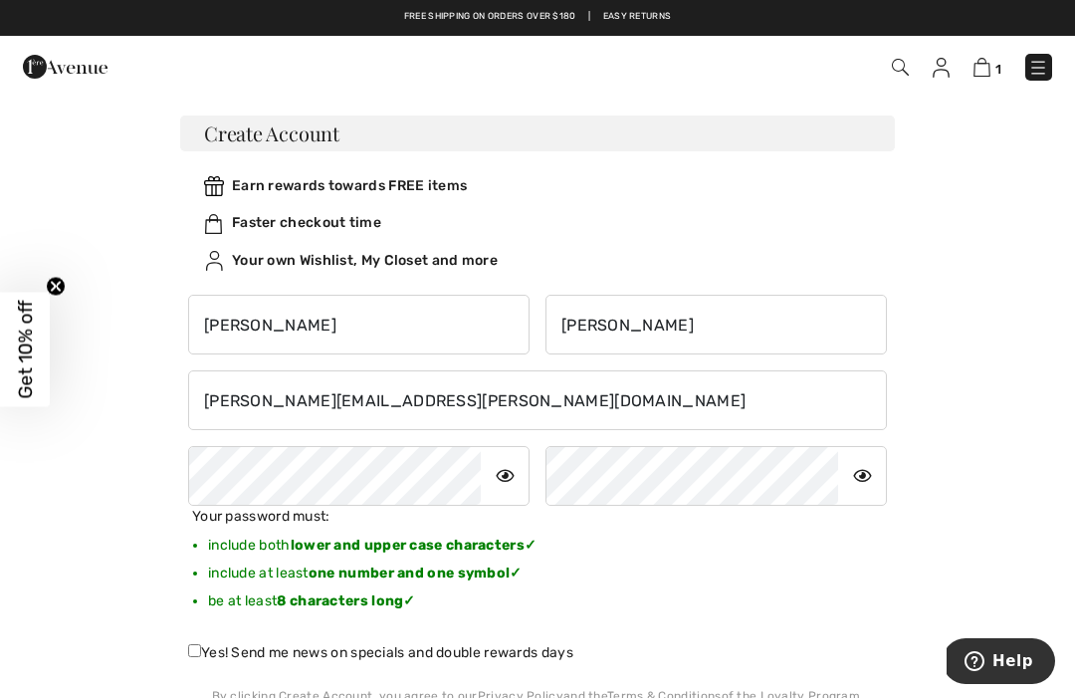
scroll to position [0, 0]
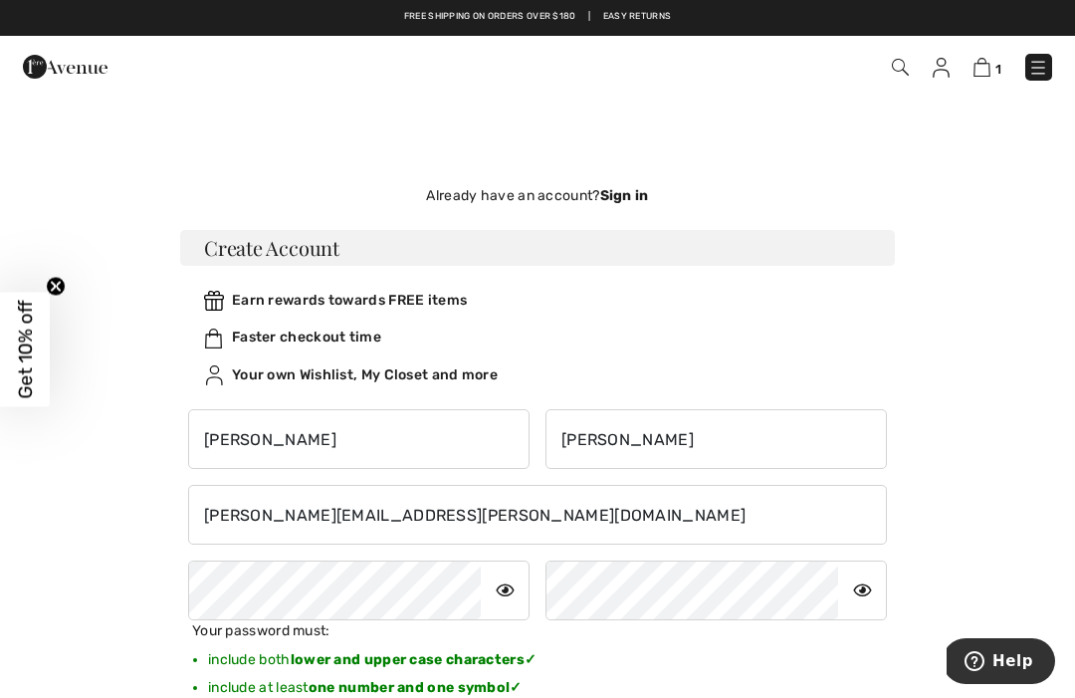
click at [625, 188] on strong "Sign in" at bounding box center [624, 195] width 49 height 17
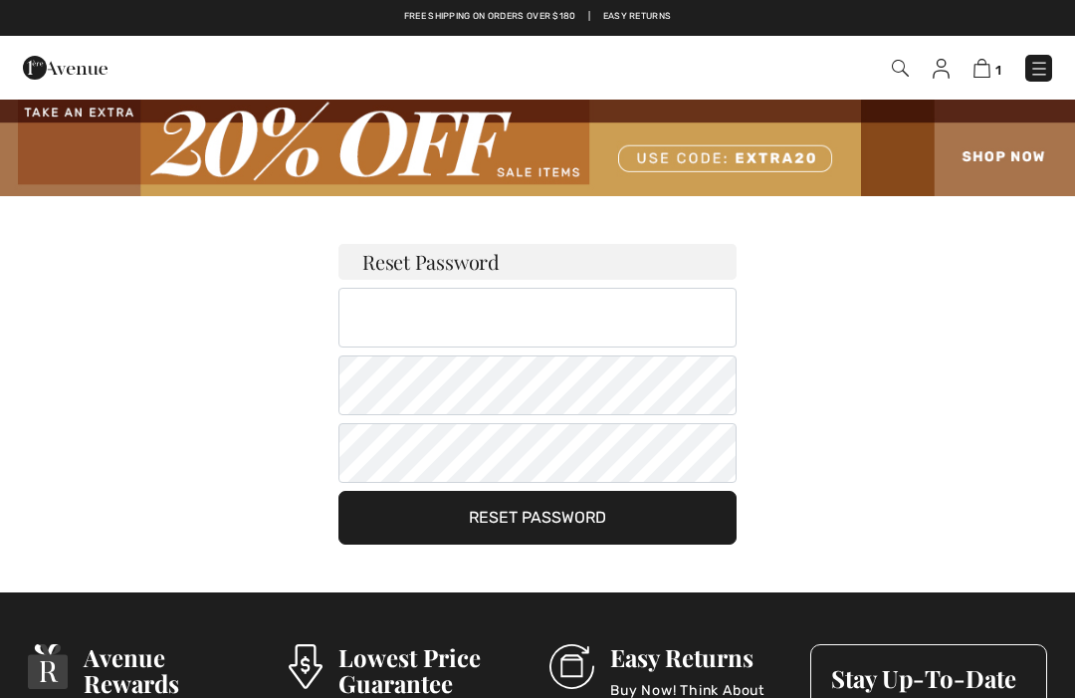
checkbox input "true"
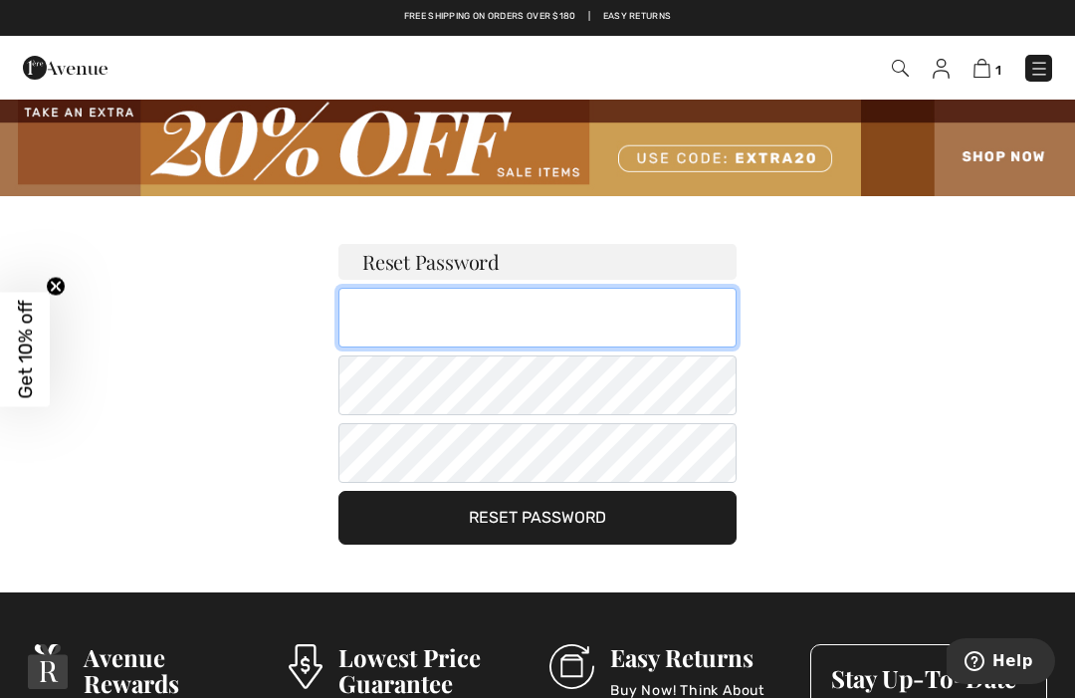
click at [390, 327] on input "email" at bounding box center [537, 318] width 398 height 60
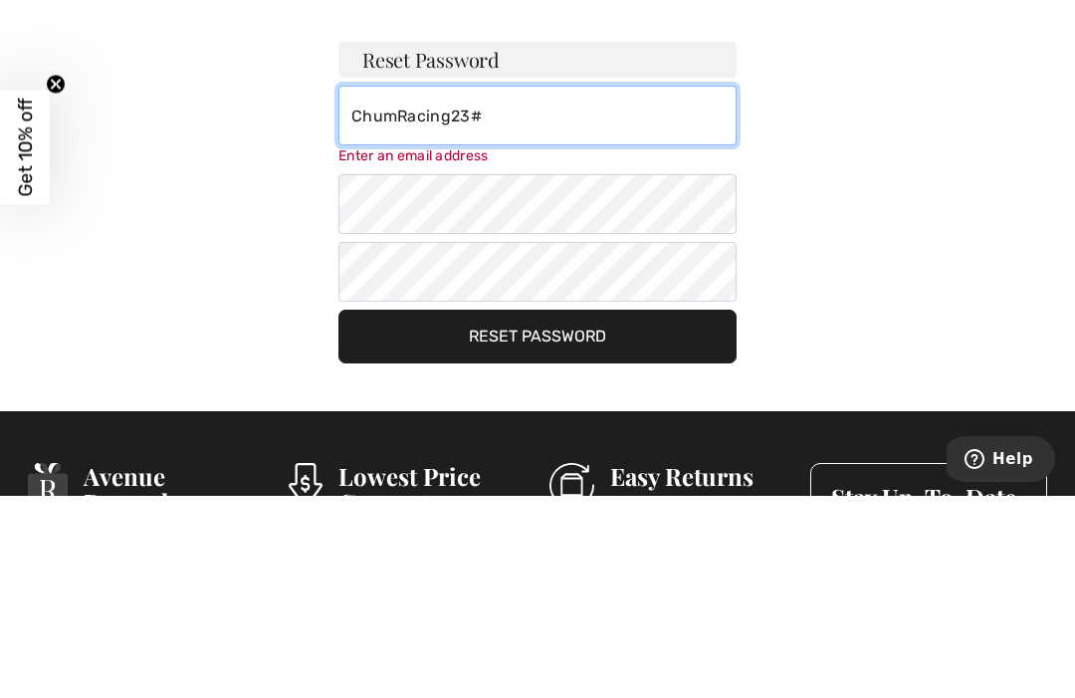
click at [507, 288] on input "ChumRacing23#" at bounding box center [537, 318] width 398 height 60
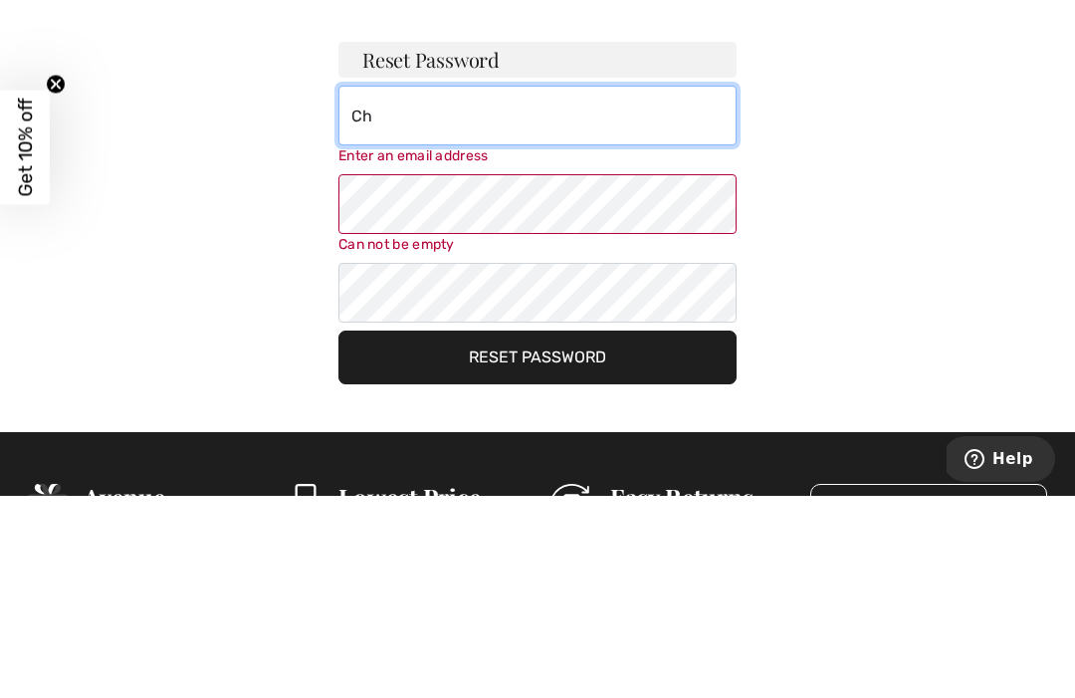
type input "C"
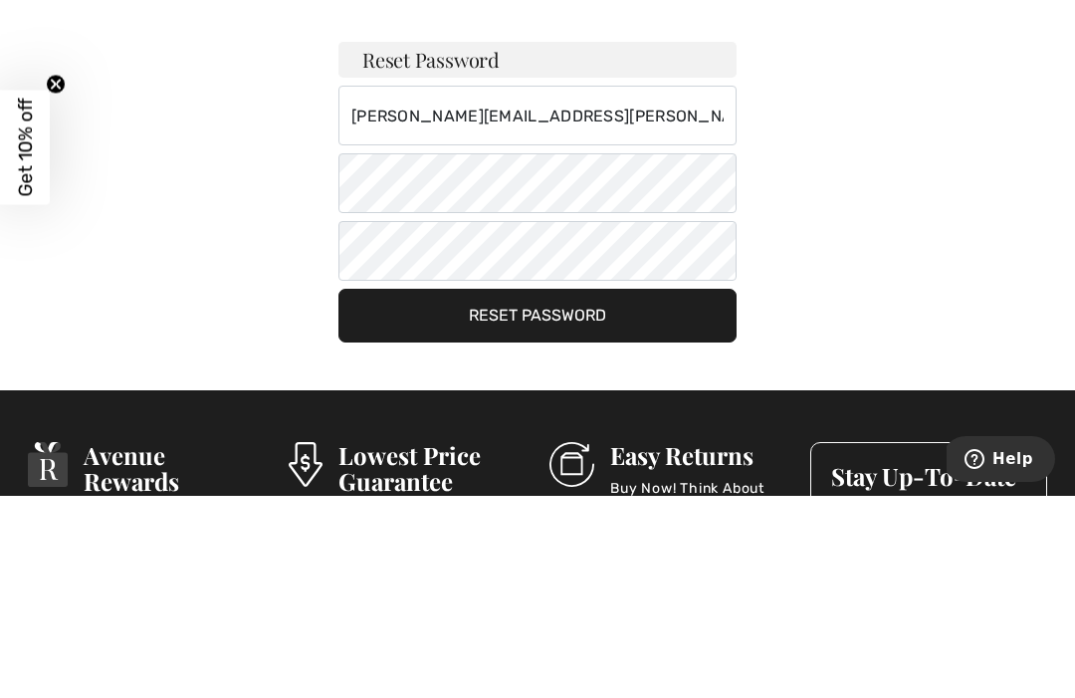
click at [563, 491] on button "Reset Password" at bounding box center [537, 518] width 398 height 54
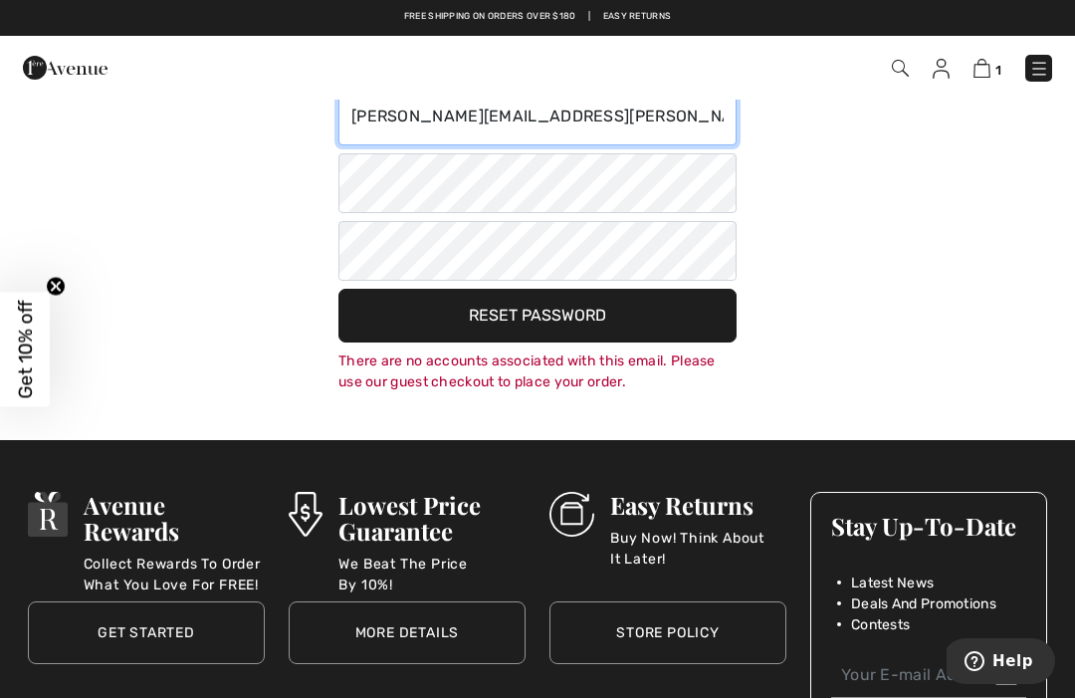
click at [609, 122] on input "[PERSON_NAME][EMAIL_ADDRESS][PERSON_NAME][DOMAIN_NAME]" at bounding box center [537, 116] width 398 height 60
type input "maria.chambers@bigpond.com.au"
click at [663, 325] on button "Reset Password" at bounding box center [537, 316] width 398 height 54
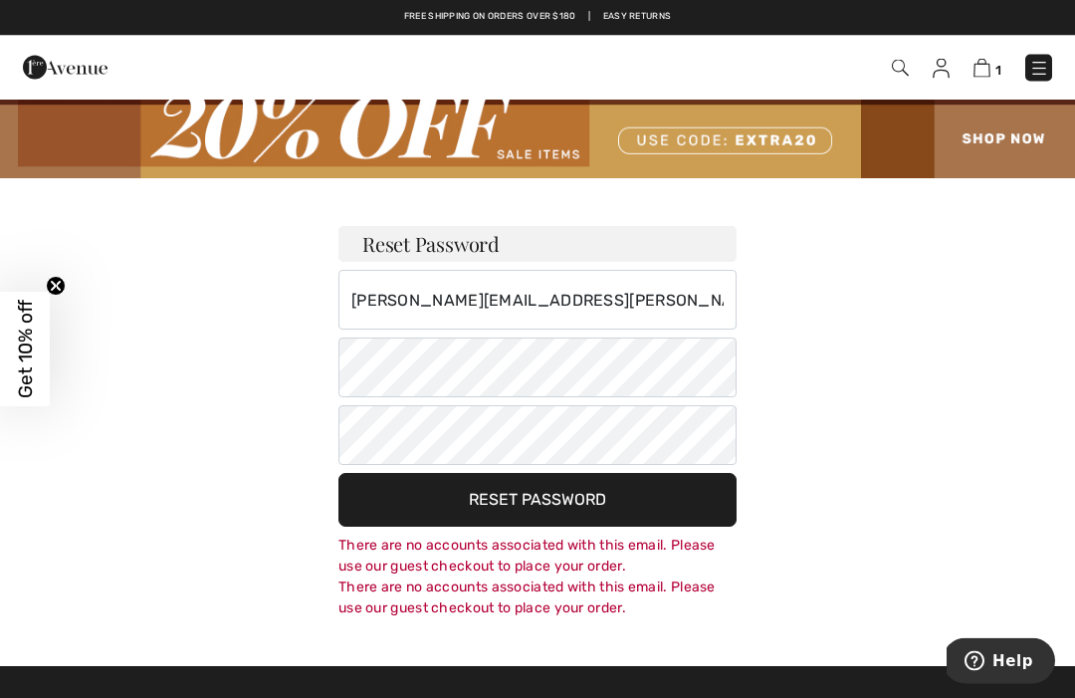
scroll to position [18, 0]
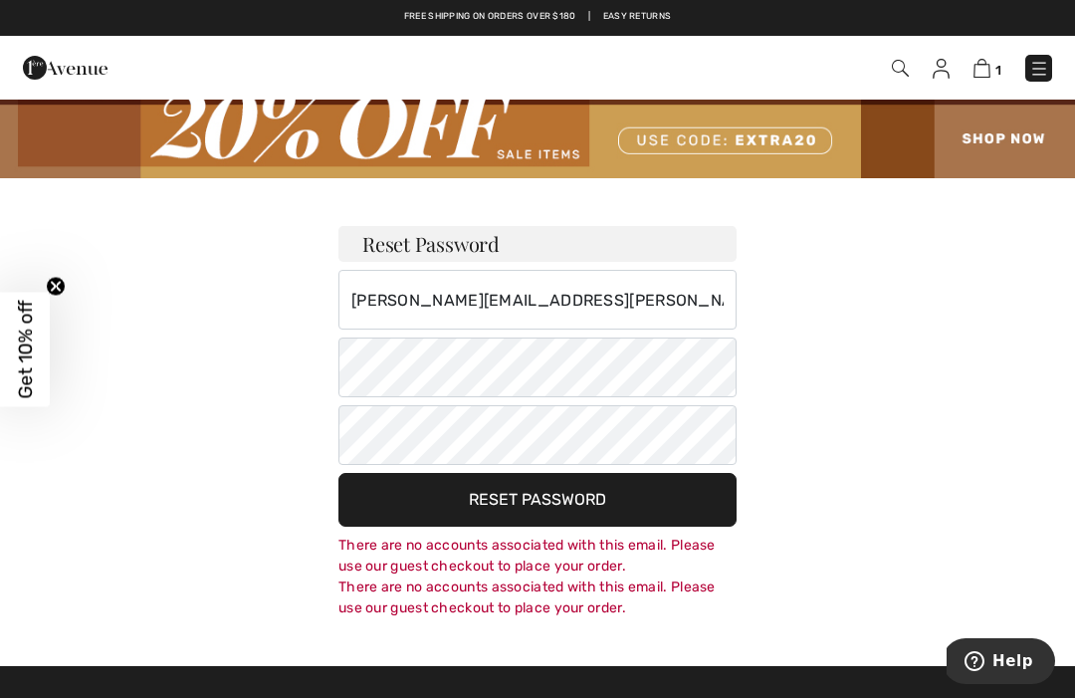
click at [989, 75] on img at bounding box center [981, 68] width 17 height 19
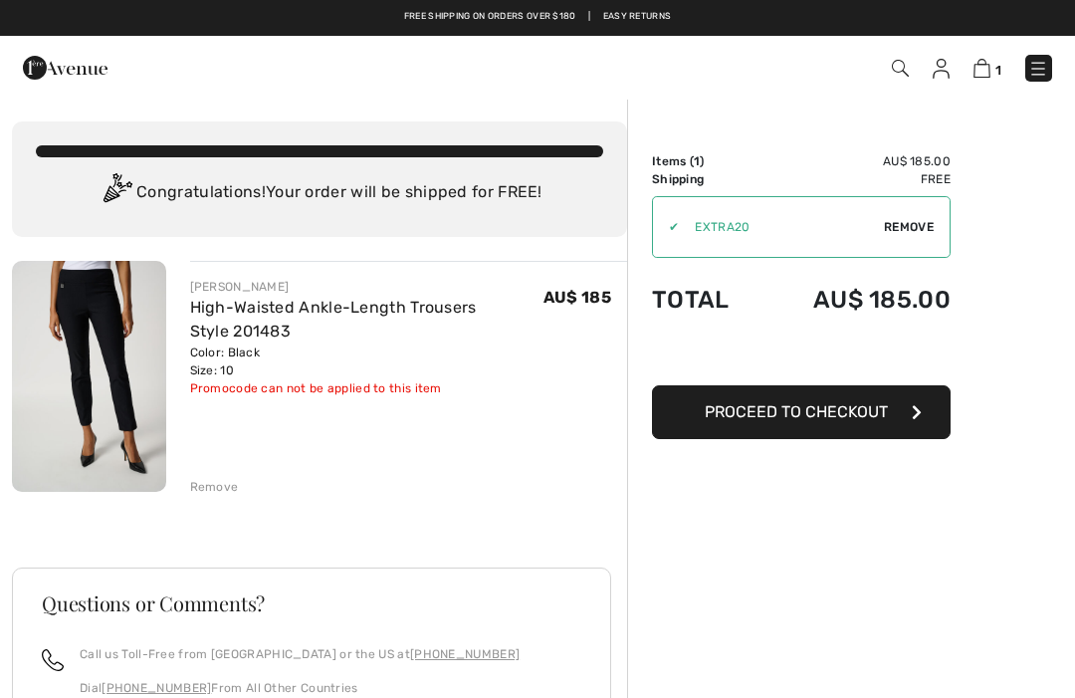
click at [864, 416] on span "Proceed to Checkout" at bounding box center [796, 411] width 183 height 19
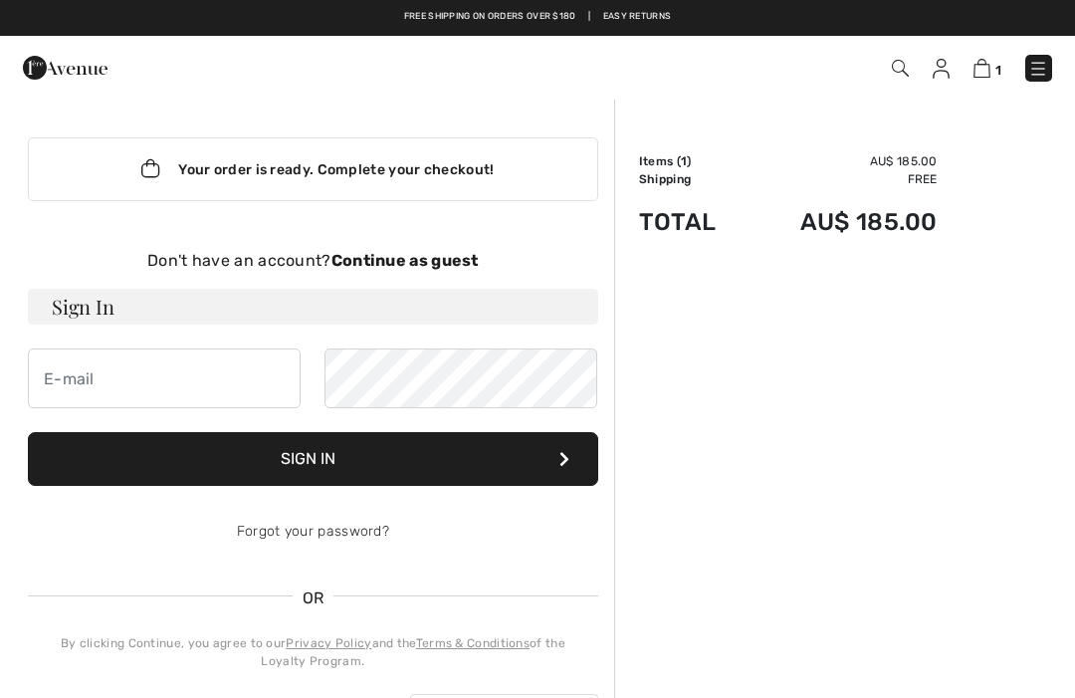
click at [420, 256] on strong "Continue as guest" at bounding box center [404, 260] width 147 height 19
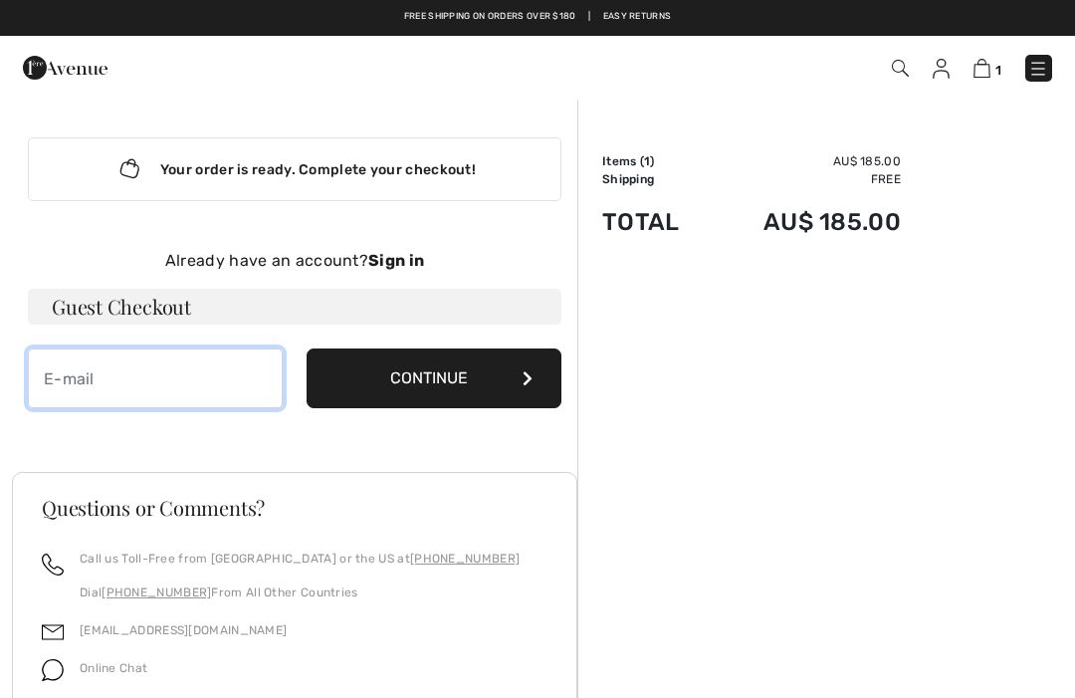
click at [73, 380] on input "email" at bounding box center [155, 378] width 255 height 60
type input "[PERSON_NAME][EMAIL_ADDRESS][PERSON_NAME][DOMAIN_NAME]"
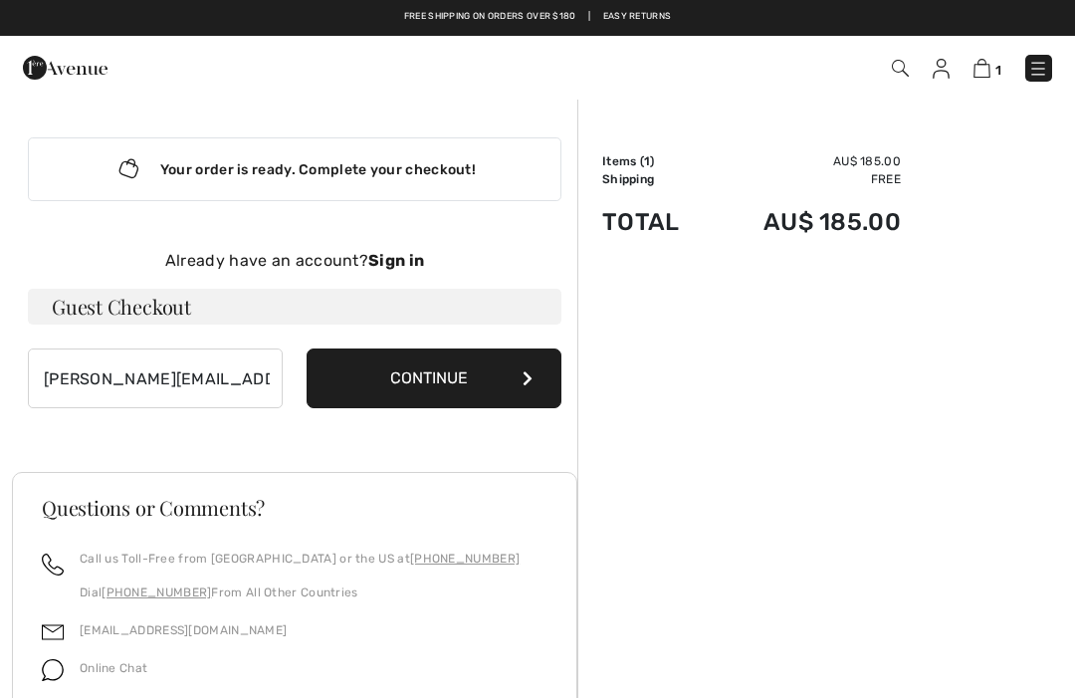
click at [461, 380] on button "Continue" at bounding box center [434, 378] width 255 height 60
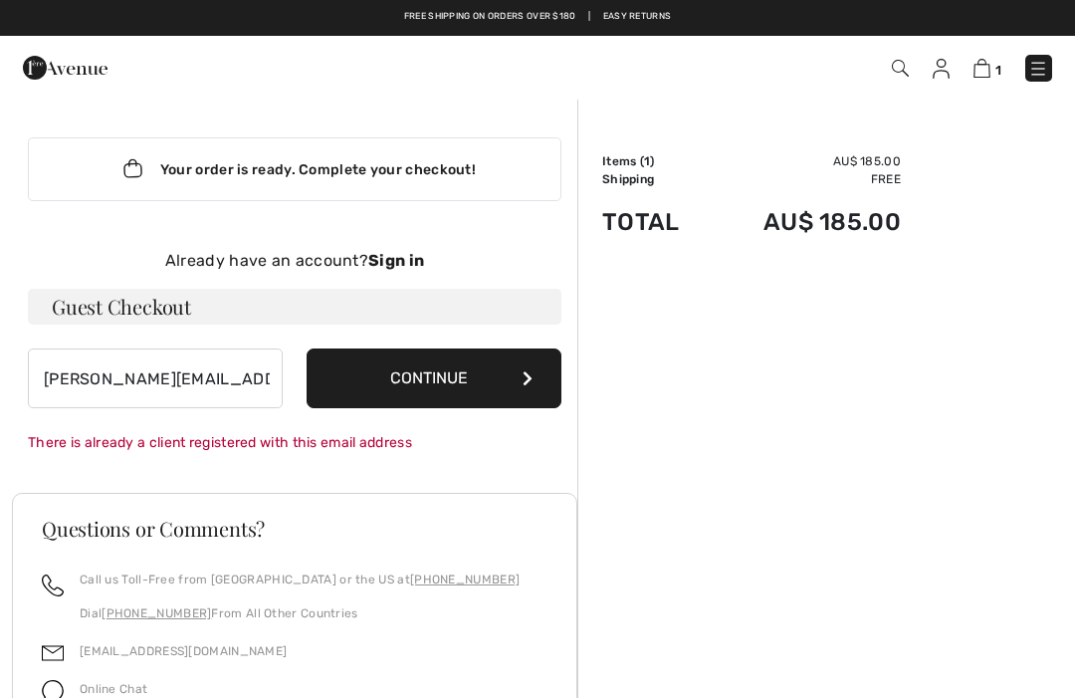
click at [317, 264] on div "Already have an account? Sign in" at bounding box center [294, 261] width 533 height 24
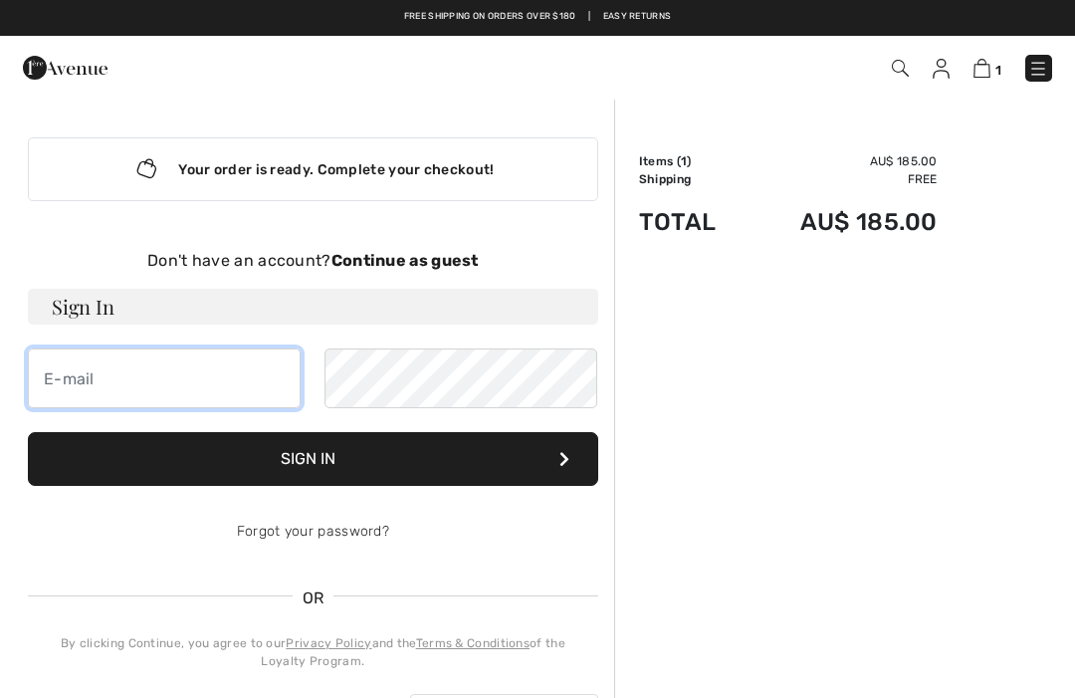
click at [102, 374] on input "email" at bounding box center [164, 378] width 273 height 60
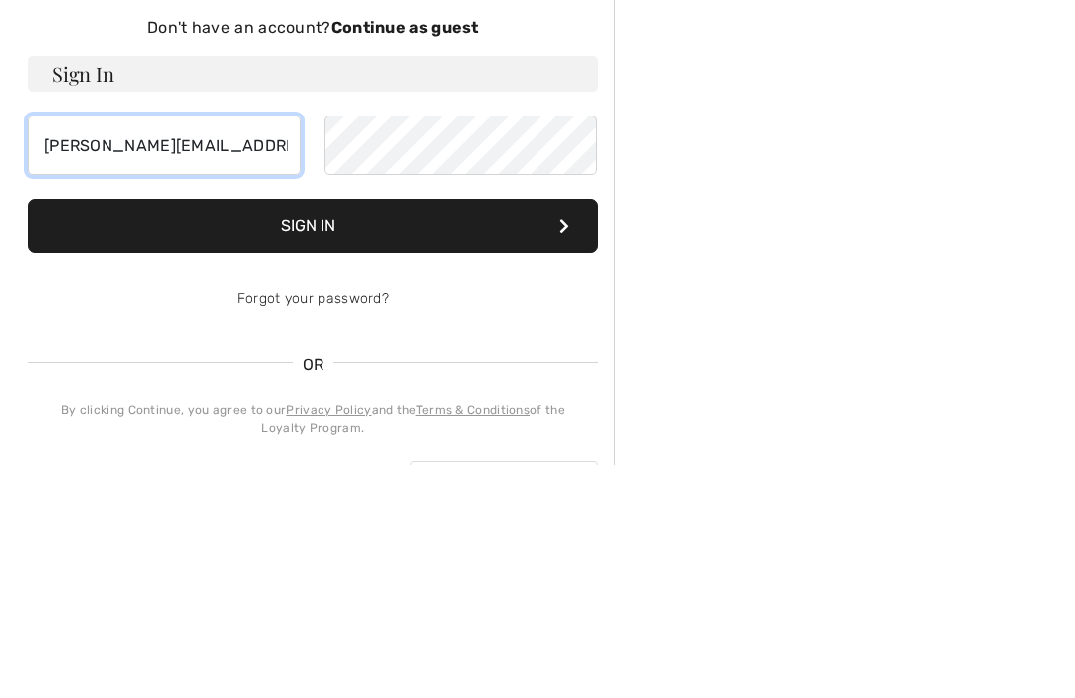
type input "[PERSON_NAME][EMAIL_ADDRESS][PERSON_NAME][DOMAIN_NAME]"
click at [403, 432] on button "Sign In" at bounding box center [313, 459] width 570 height 54
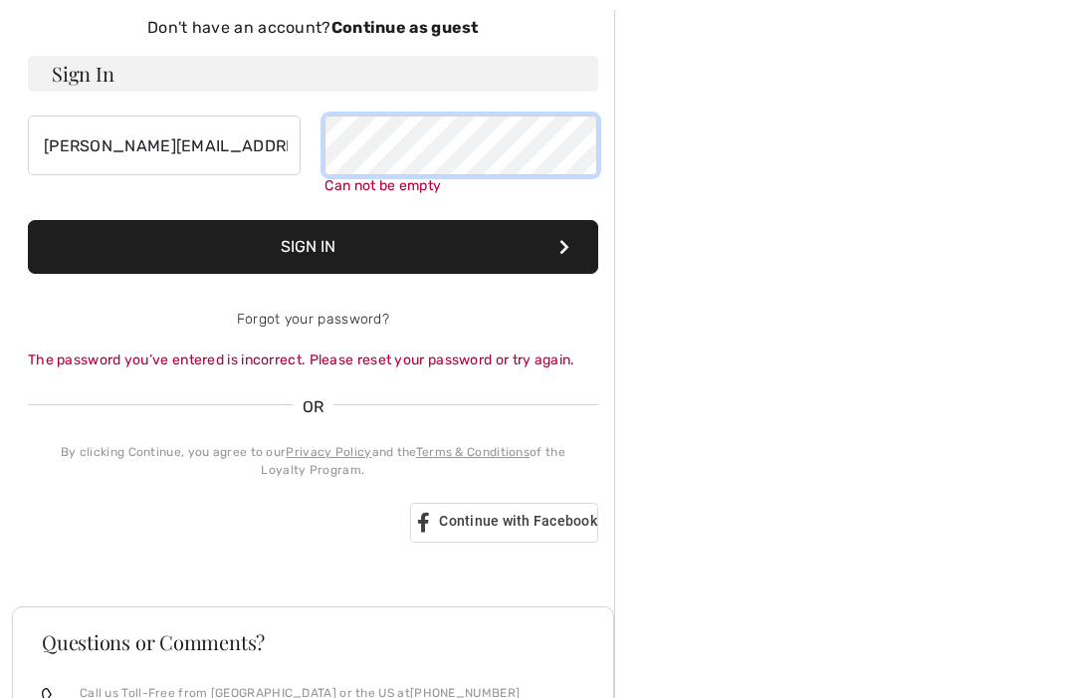
scroll to position [232, 0]
click at [361, 254] on form "Sign In [PERSON_NAME][EMAIL_ADDRESS][PERSON_NAME][DOMAIN_NAME] Can not be empty…" at bounding box center [313, 214] width 570 height 314
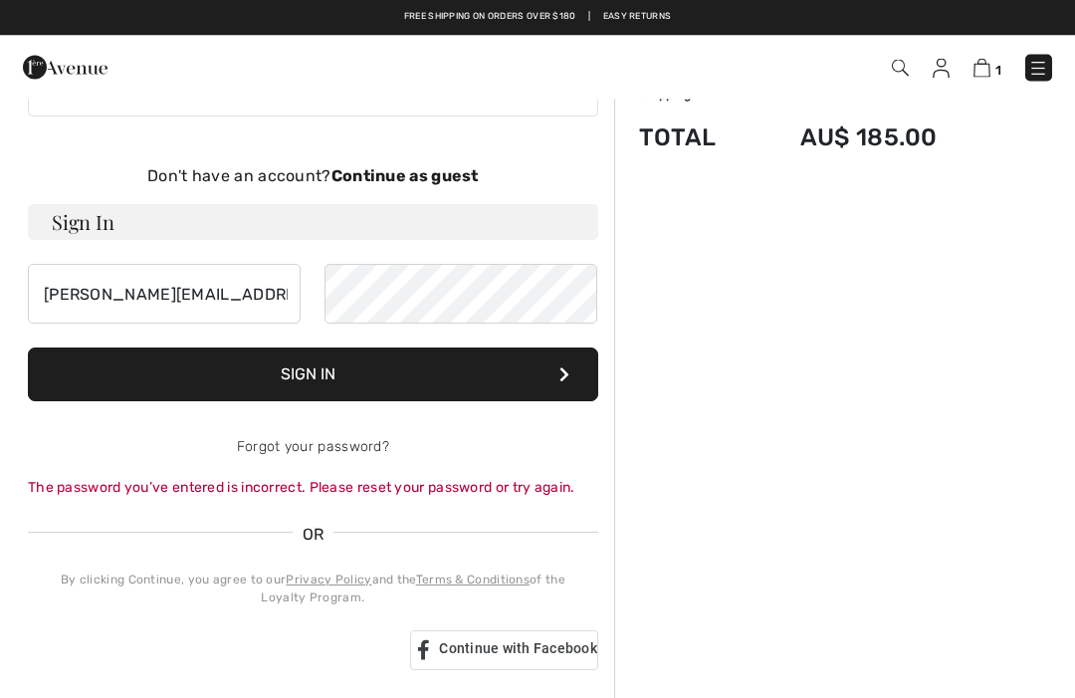
scroll to position [0, 0]
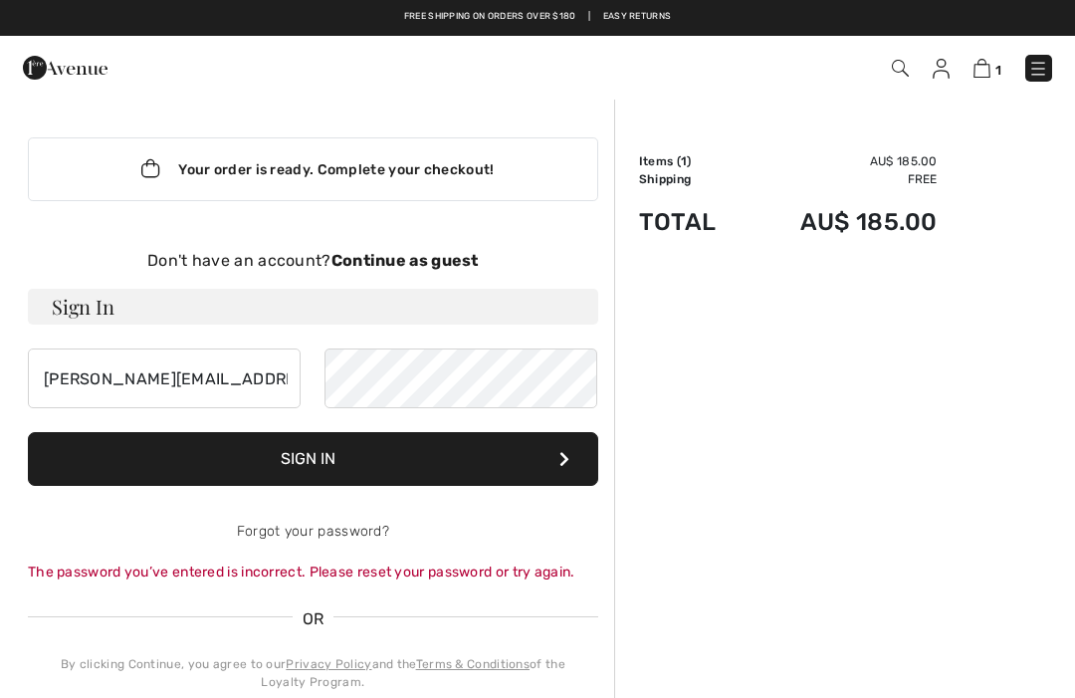
click at [969, 68] on span "1" at bounding box center [758, 68] width 588 height 27
click at [981, 77] on img at bounding box center [981, 68] width 17 height 19
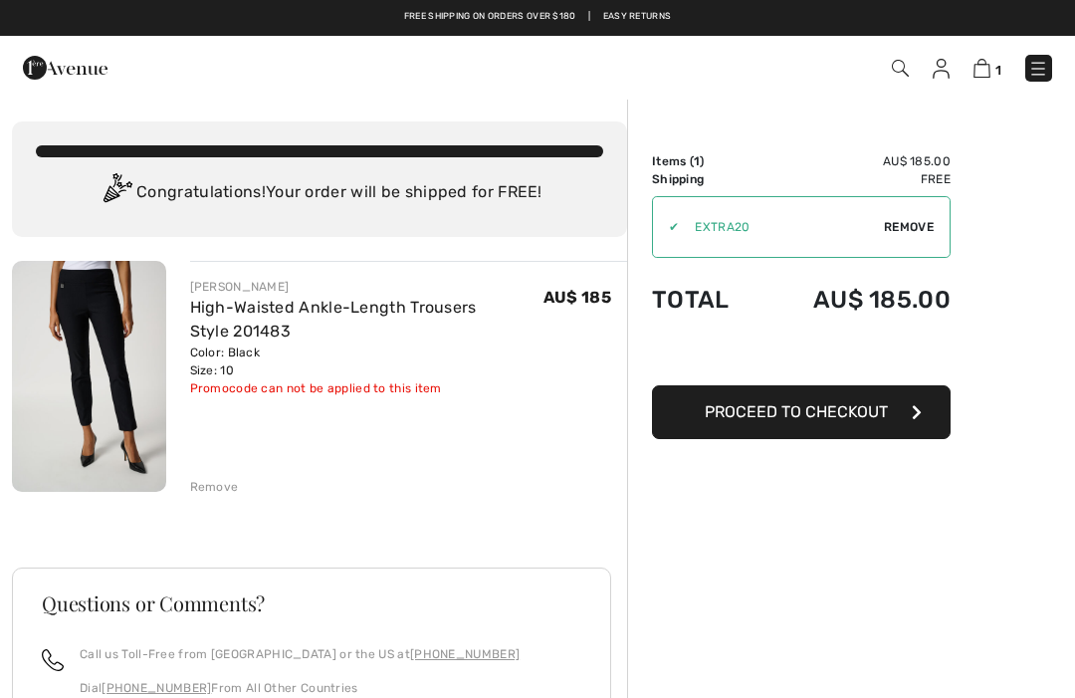
click at [837, 417] on span "Proceed to Checkout" at bounding box center [796, 411] width 183 height 19
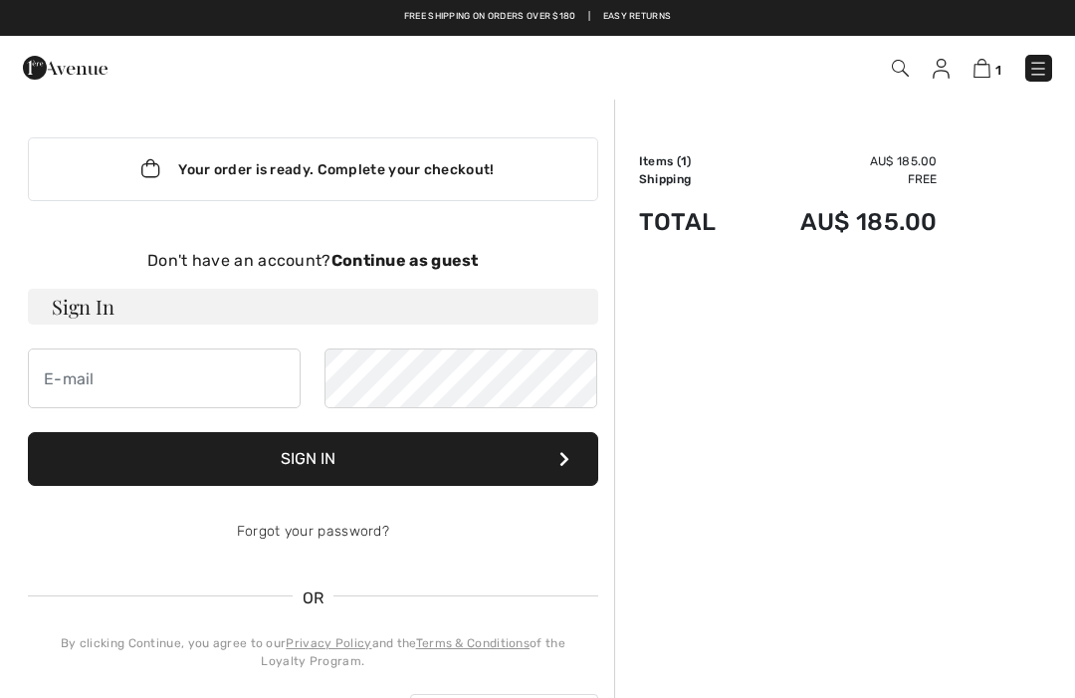
click at [427, 162] on div "Your order is ready. Complete your checkout!" at bounding box center [313, 169] width 570 height 64
click at [418, 262] on strong "Continue as guest" at bounding box center [404, 260] width 147 height 19
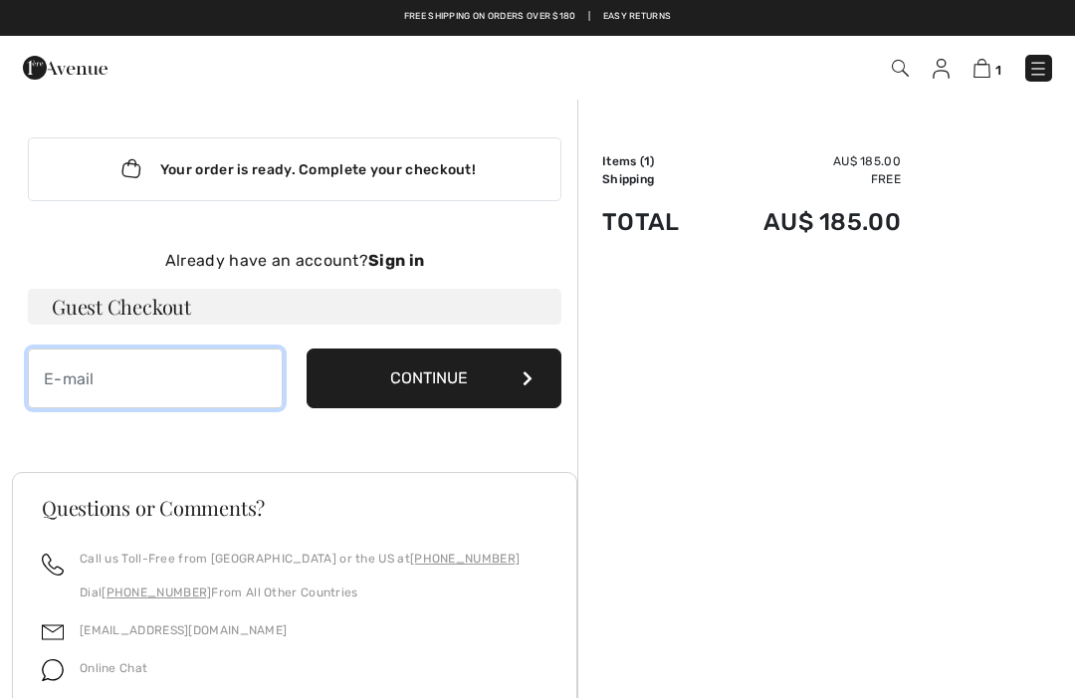
click at [62, 358] on input "email" at bounding box center [155, 378] width 255 height 60
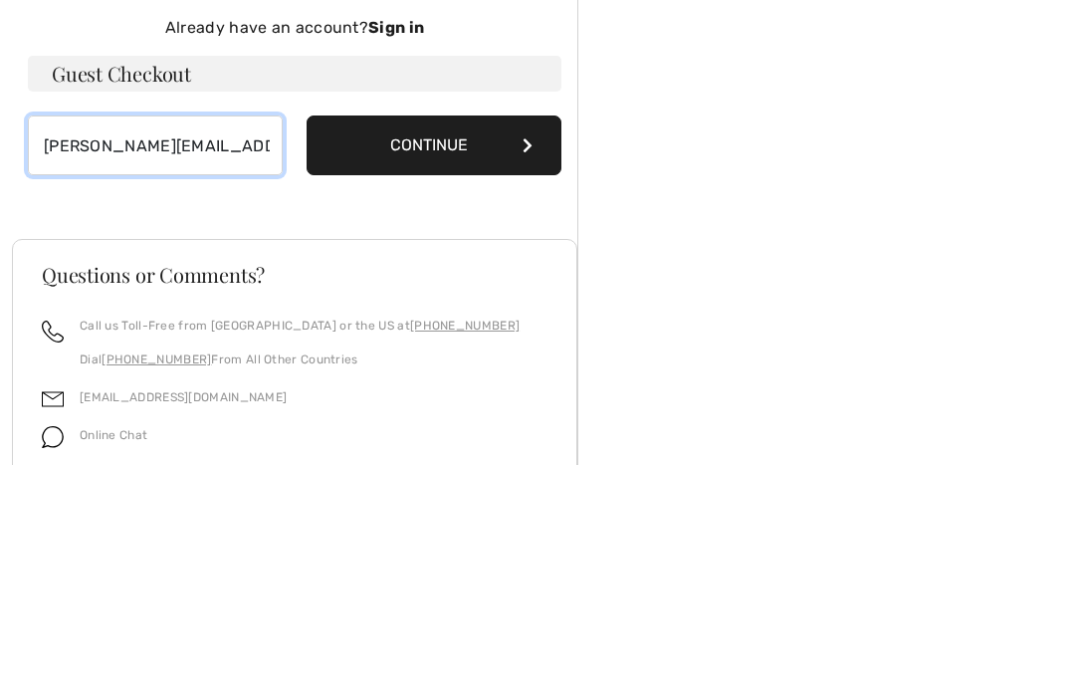
type input "maria.chambers@bigpond.com"
click at [471, 348] on button "Continue" at bounding box center [434, 378] width 255 height 60
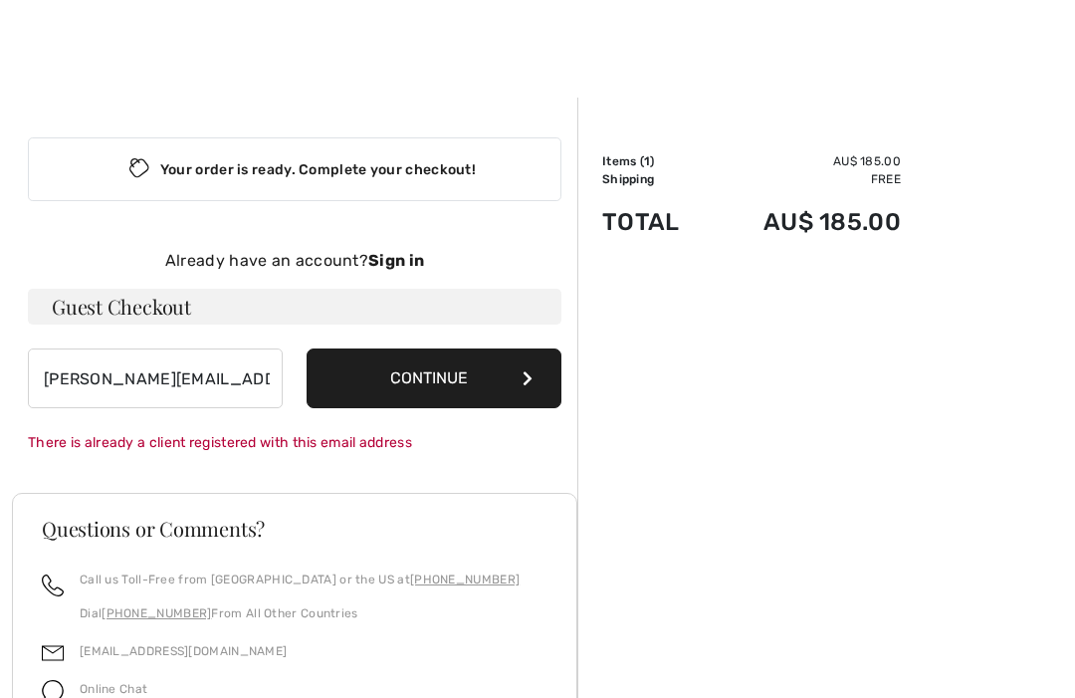
click at [474, 380] on button "Continue" at bounding box center [434, 378] width 255 height 60
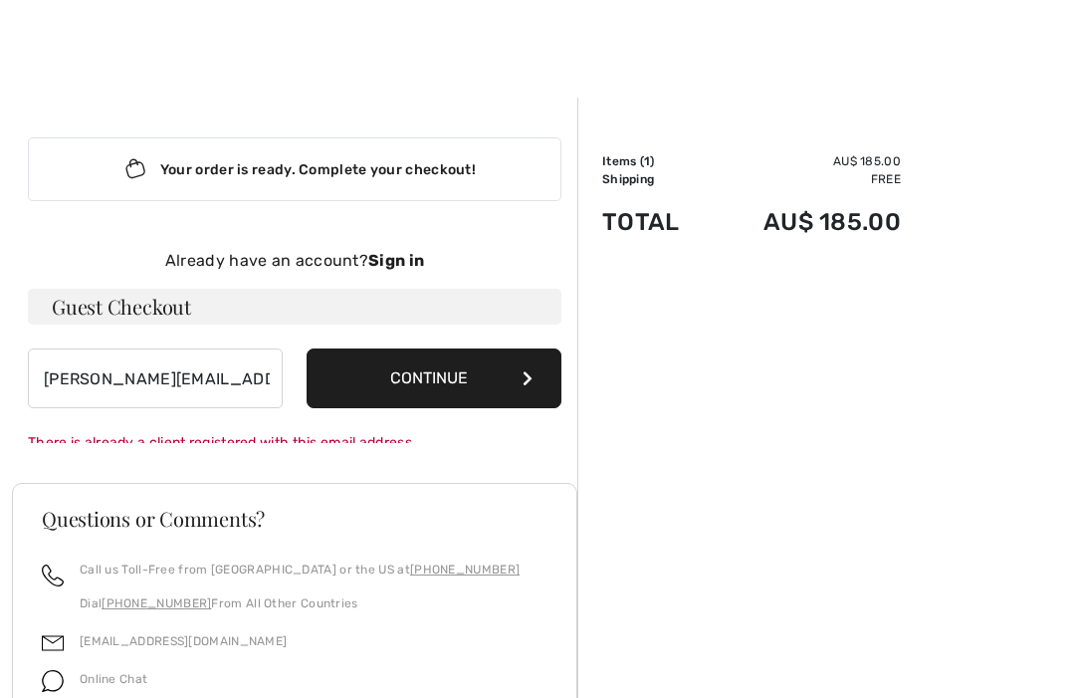
click at [458, 387] on button "Continue" at bounding box center [434, 378] width 255 height 60
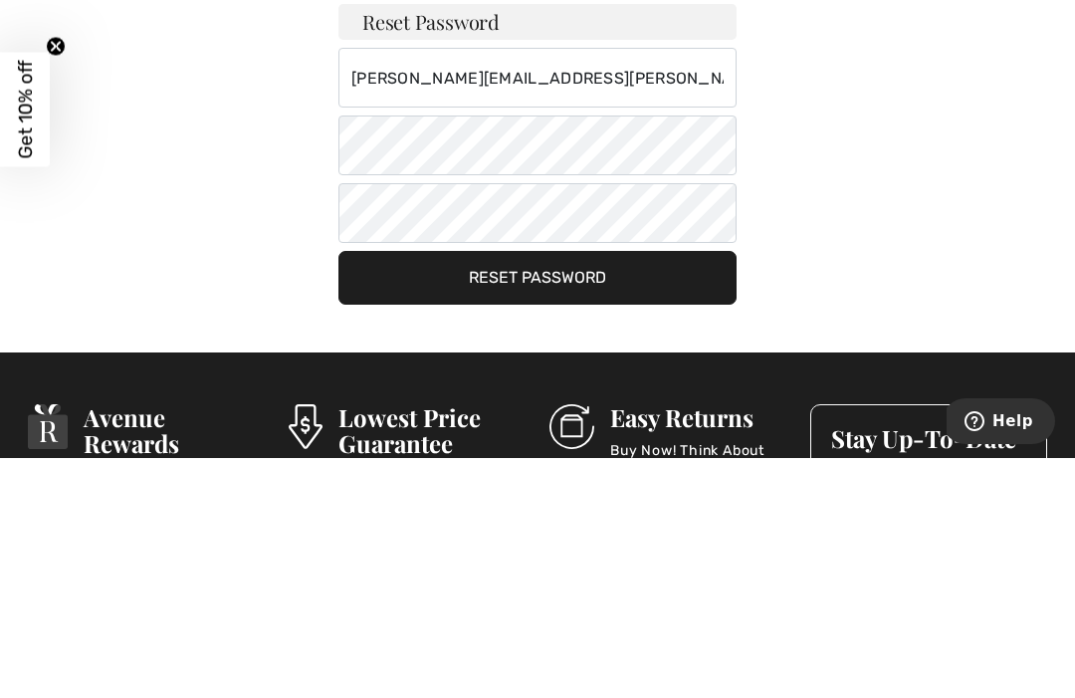
click at [549, 491] on button "Reset Password" at bounding box center [537, 518] width 398 height 54
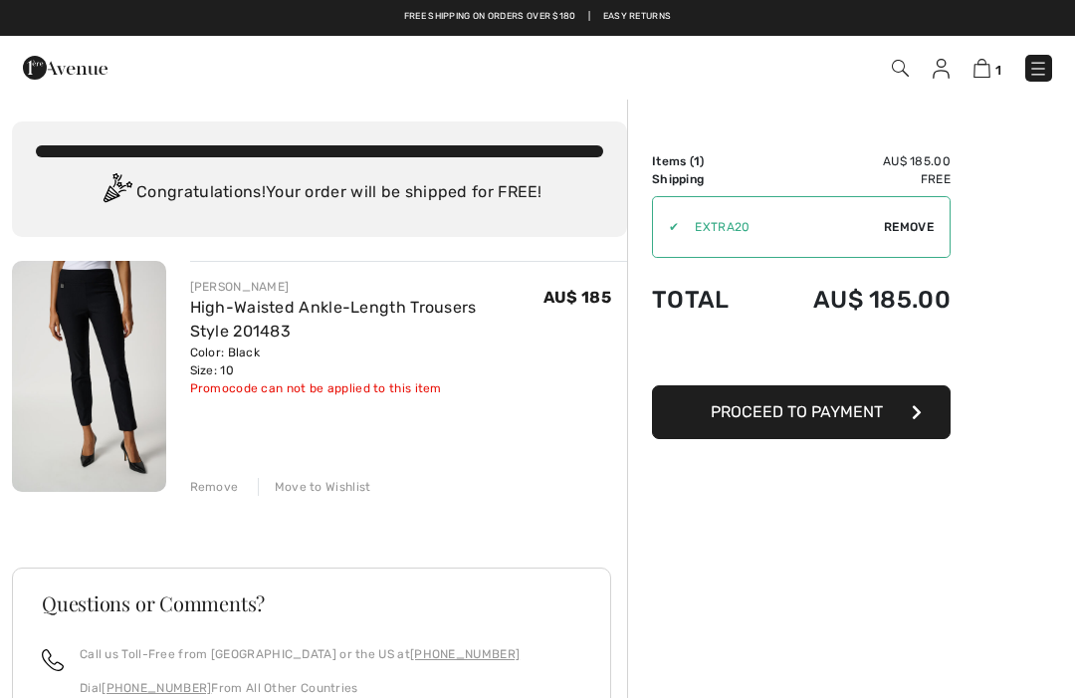
click at [808, 417] on span "Proceed to Payment" at bounding box center [797, 411] width 172 height 19
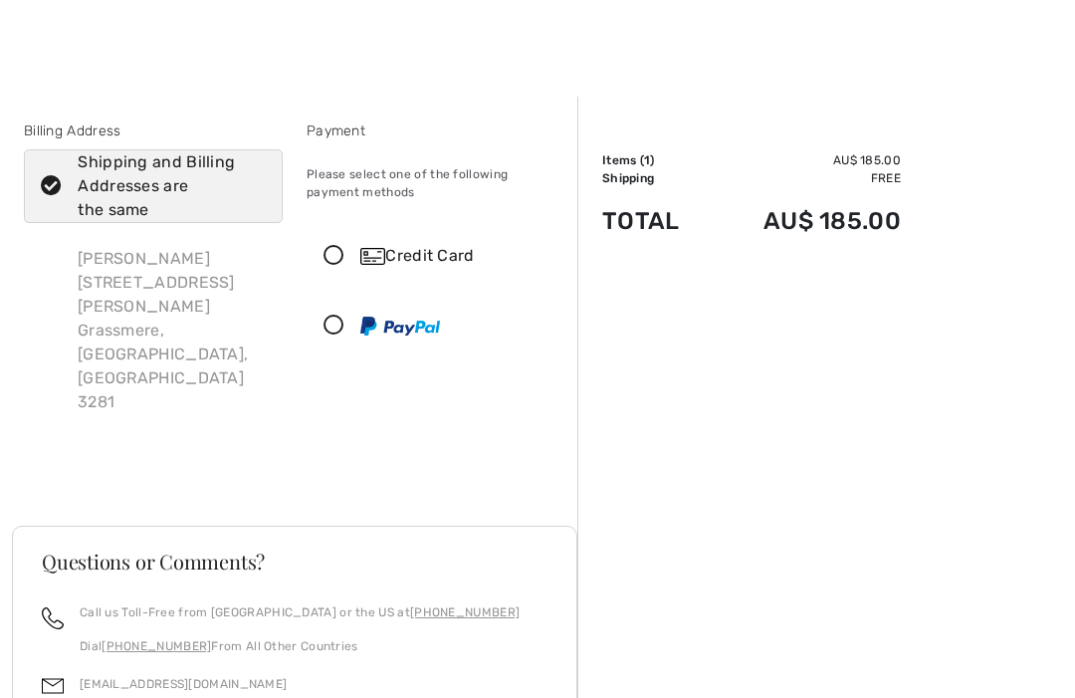
scroll to position [8, 0]
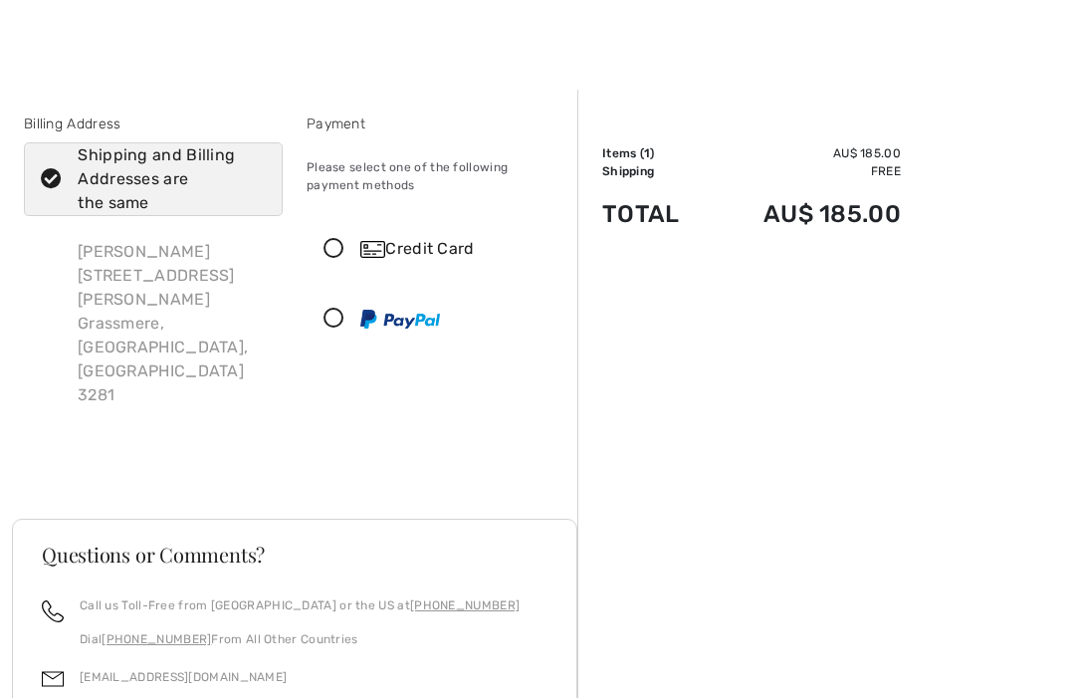
click at [344, 263] on div "Credit Card" at bounding box center [435, 249] width 257 height 60
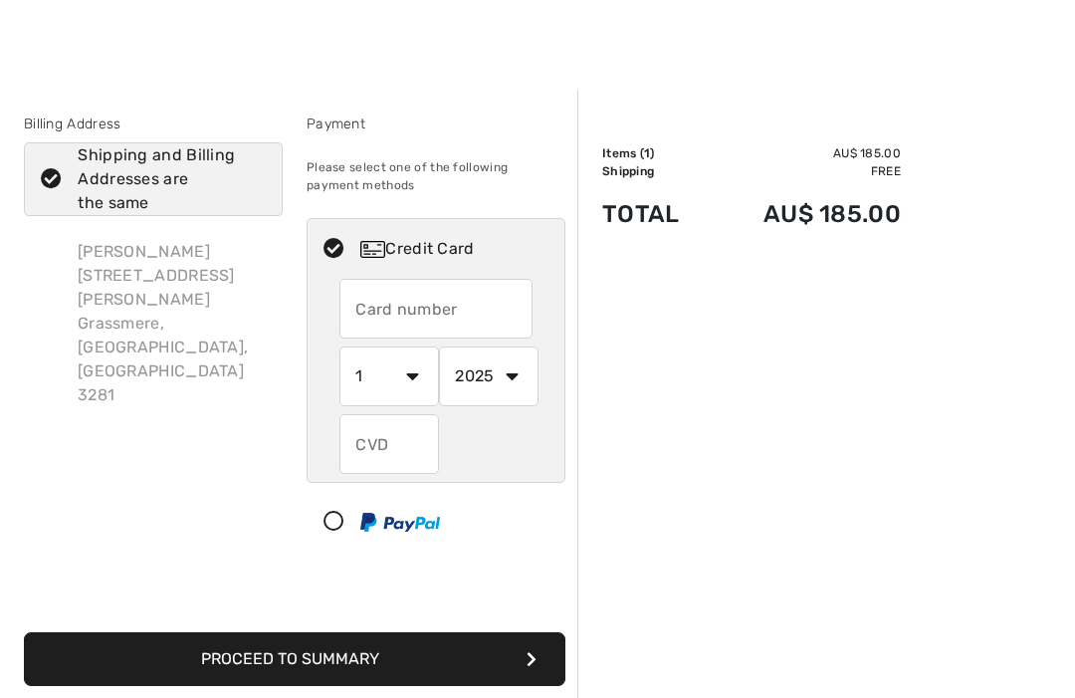
click at [381, 307] on input "text" at bounding box center [435, 309] width 193 height 60
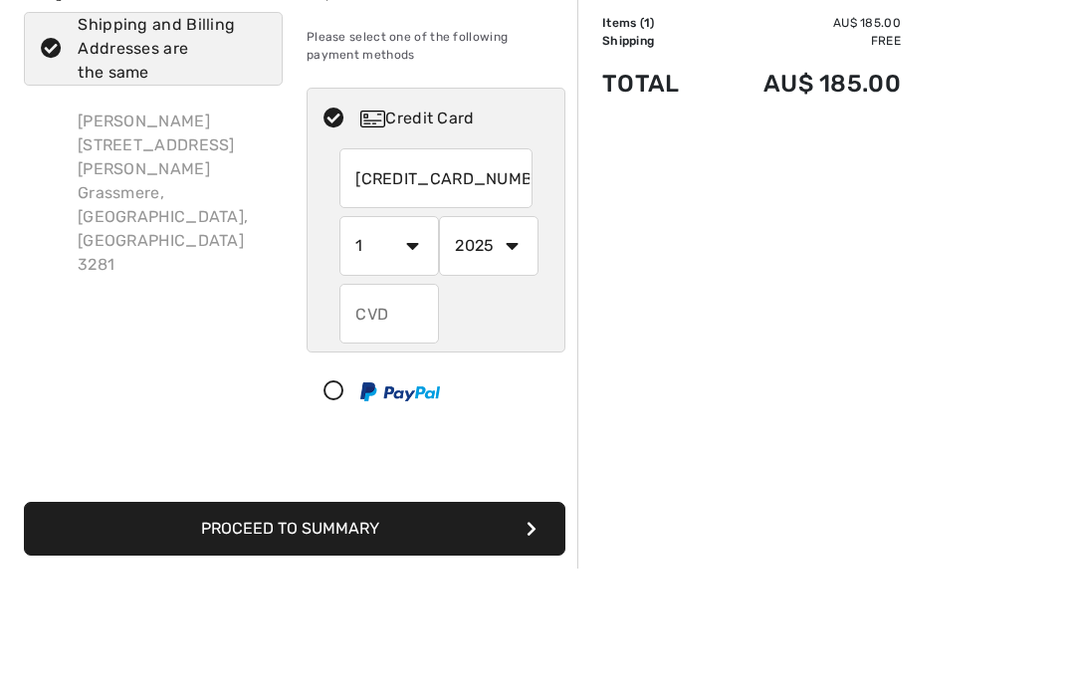
type input "[CREDIT_CARD_NUMBER]"
click at [409, 346] on select "1 2 3 4 5 6 7 8 9 10 11 12" at bounding box center [389, 376] width 100 height 60
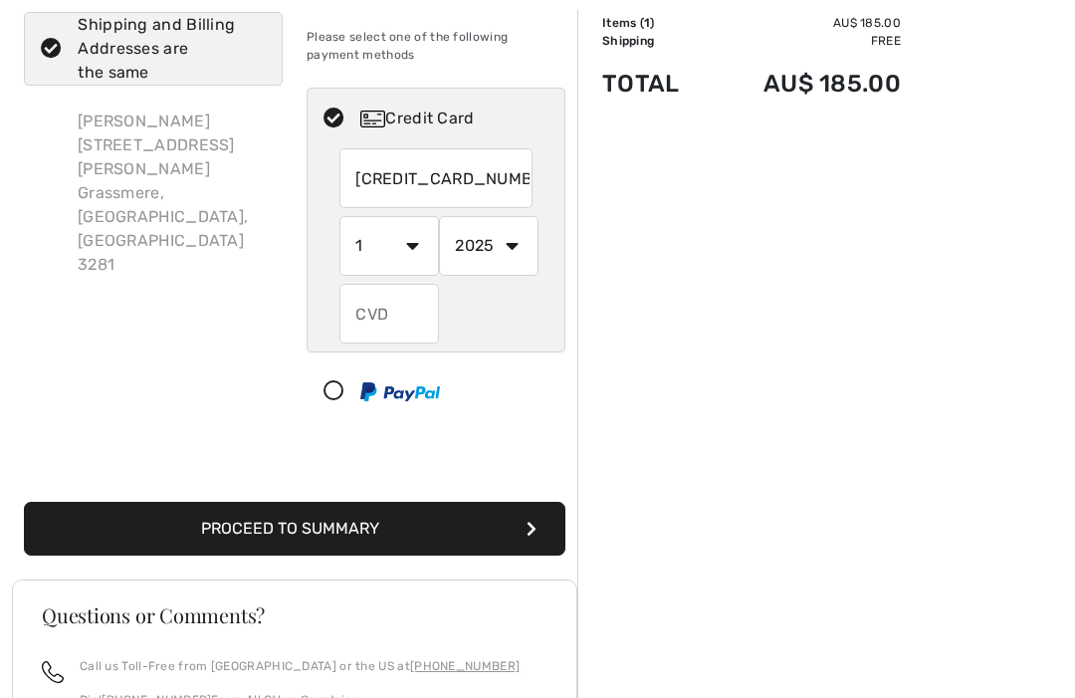
select select "12"
click at [524, 246] on select "2025 2026 2027 2028 2029 2030 2031 2032 2033 2034 2035" at bounding box center [489, 246] width 100 height 60
click at [390, 325] on input "text" at bounding box center [389, 314] width 100 height 60
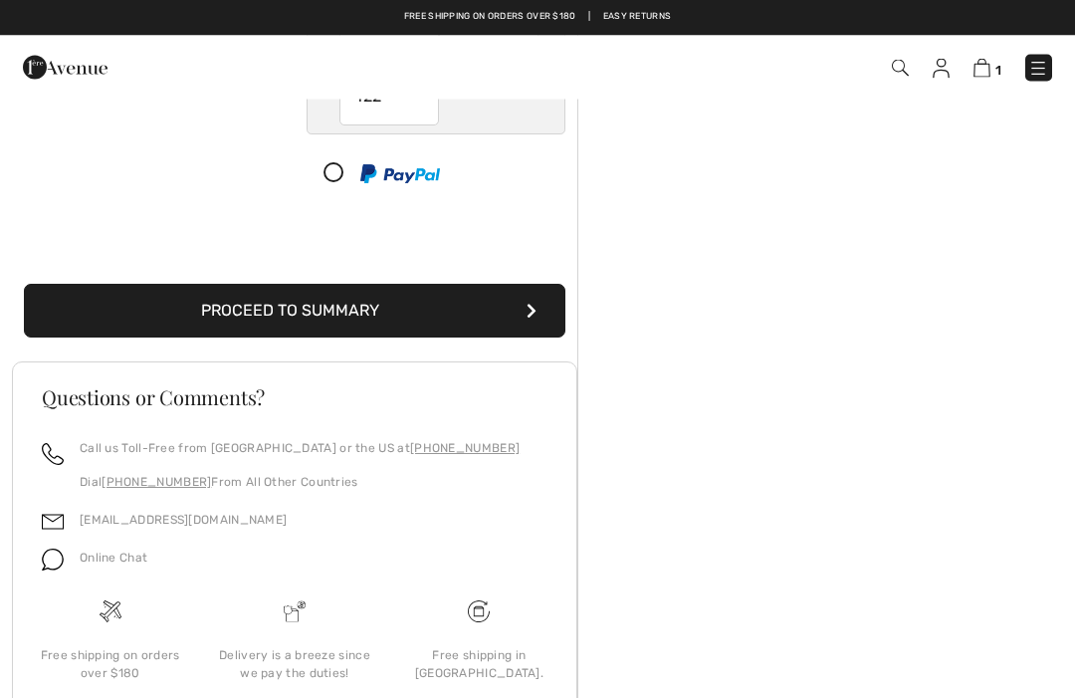
scroll to position [355, 0]
type input "122"
click at [428, 302] on button "Proceed to Summary" at bounding box center [294, 312] width 541 height 54
click at [528, 307] on icon "submit" at bounding box center [531, 312] width 10 height 16
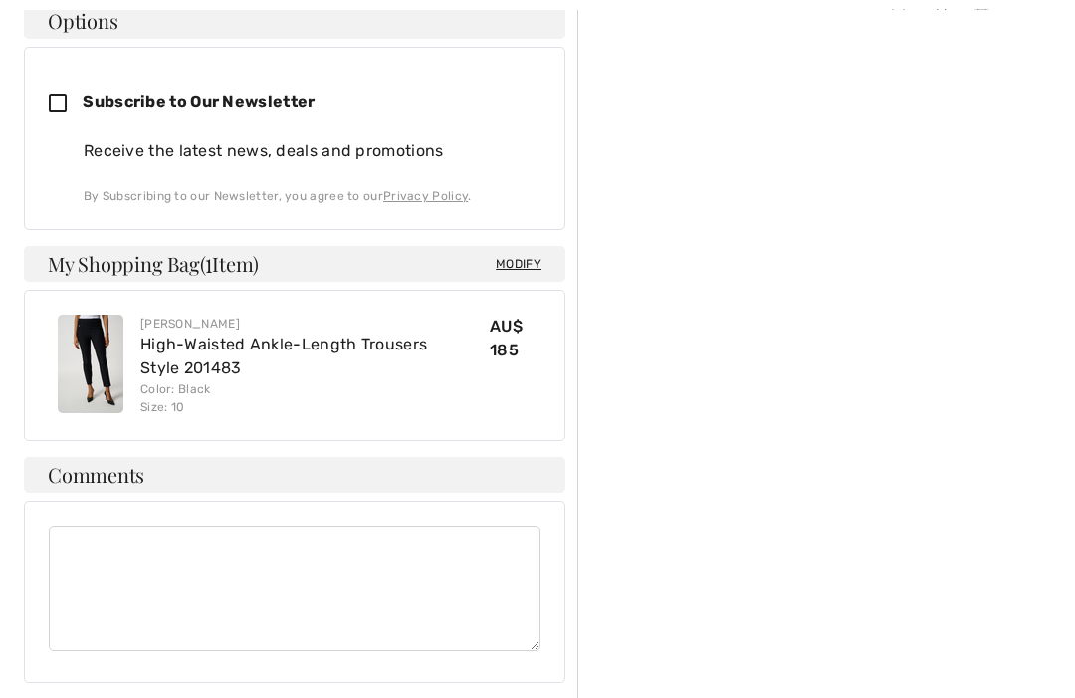
scroll to position [983, 0]
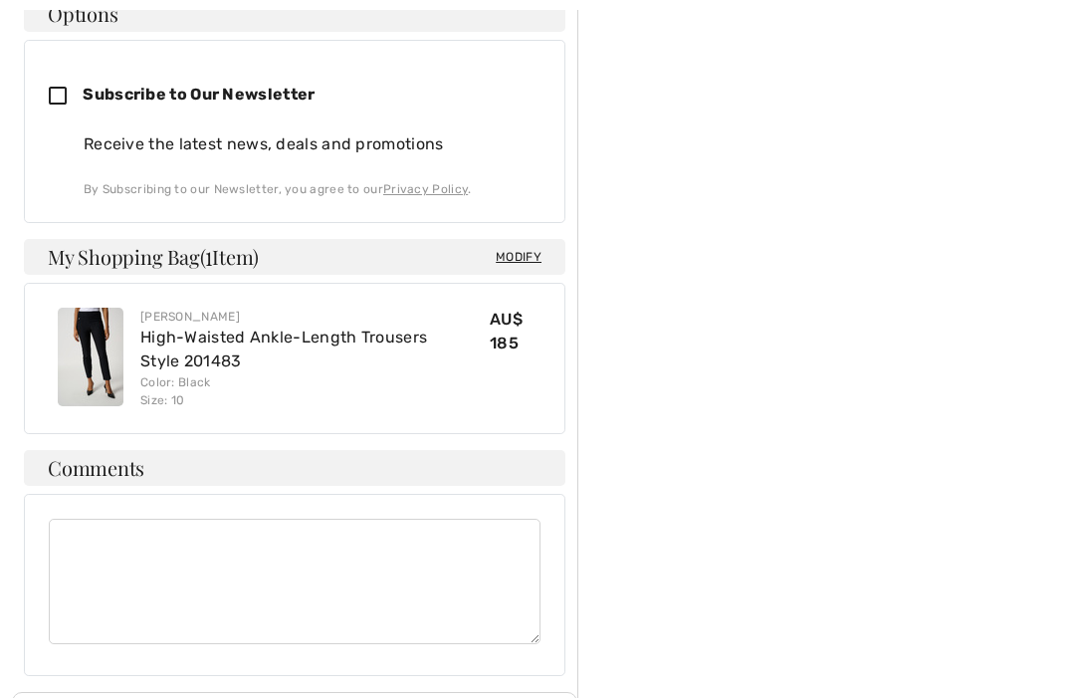
click at [64, 87] on icon at bounding box center [66, 97] width 34 height 21
checkbox input "true"
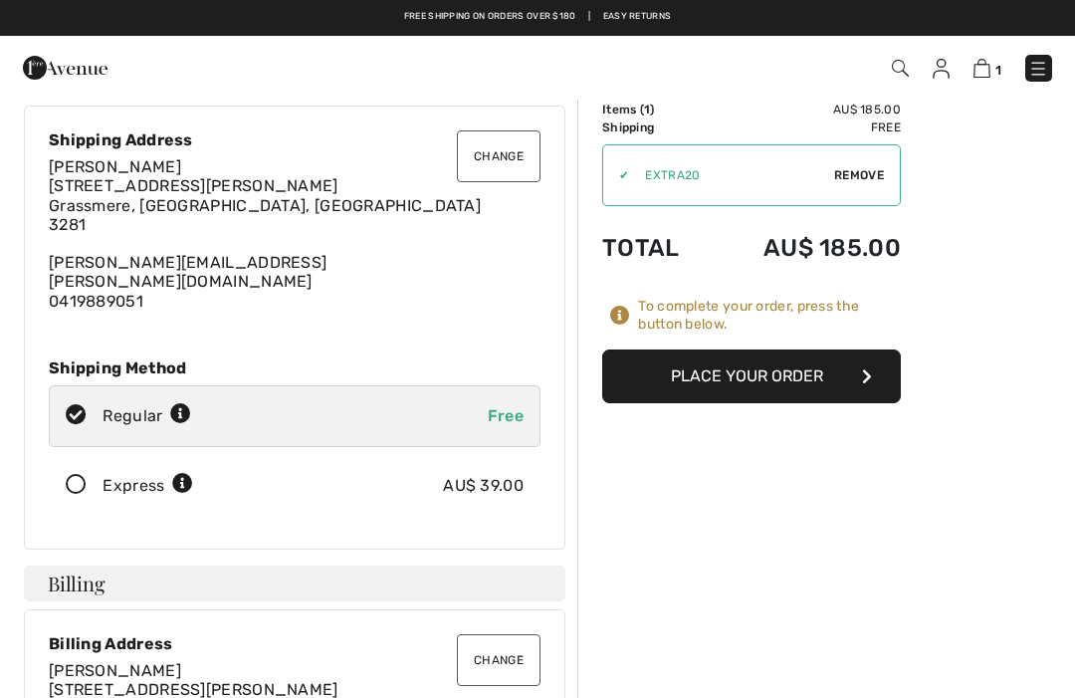
scroll to position [0, 0]
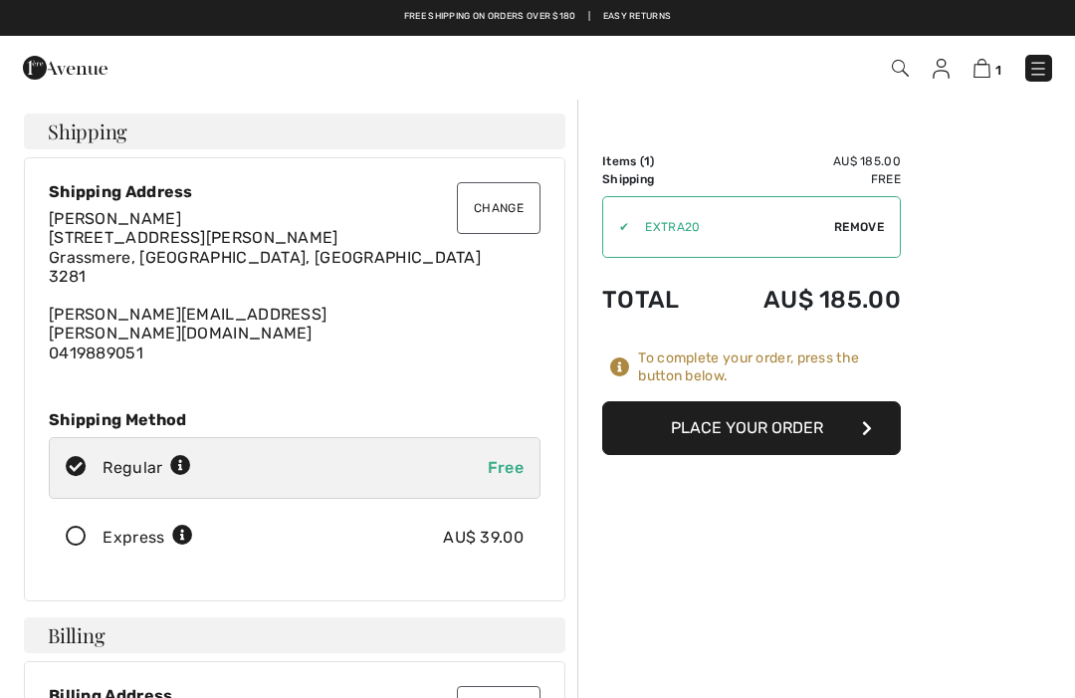
click at [839, 426] on button "Place Your Order" at bounding box center [751, 428] width 299 height 54
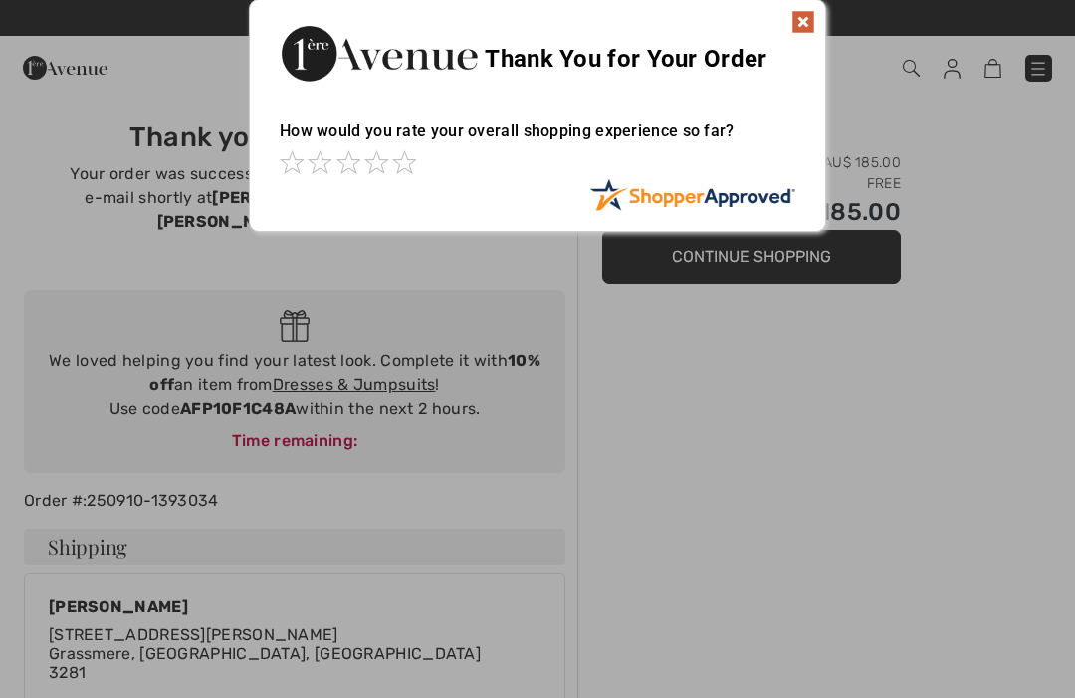
click at [799, 29] on img at bounding box center [803, 22] width 24 height 24
